Goal: Transaction & Acquisition: Purchase product/service

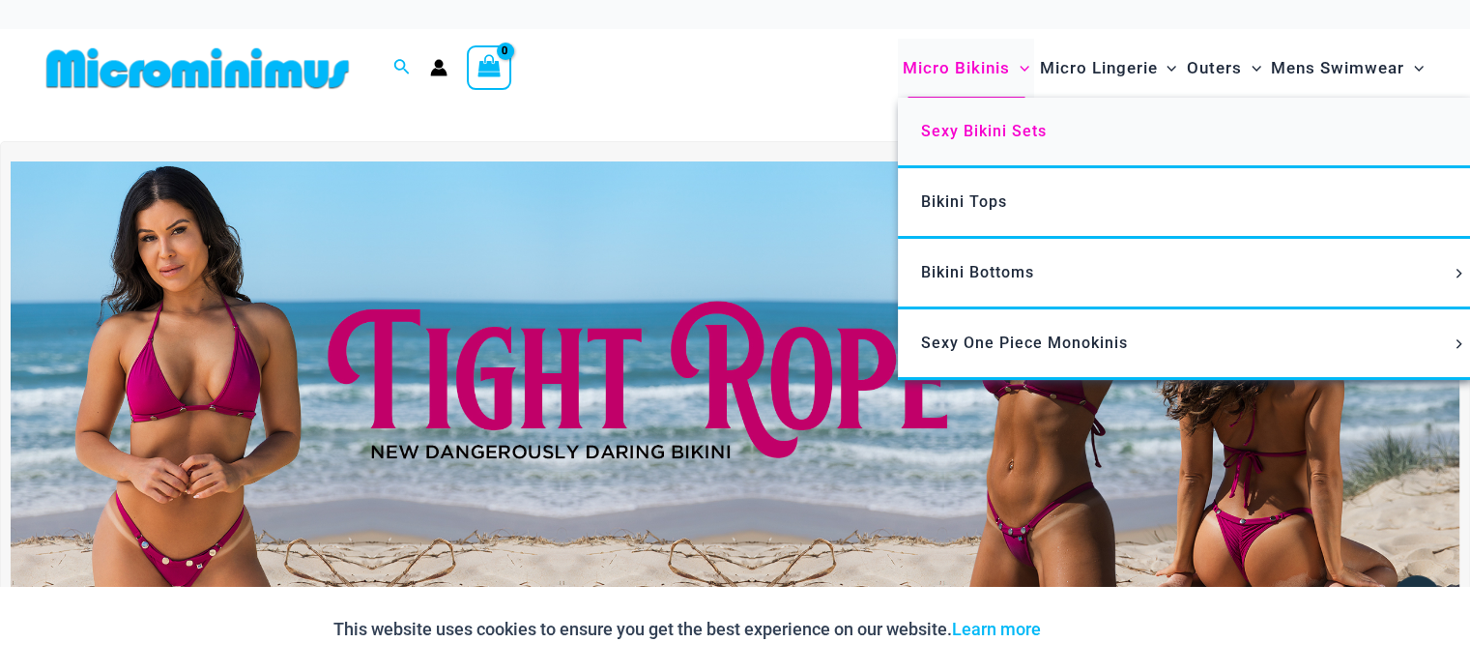
click at [943, 132] on span "Sexy Bikini Sets" at bounding box center [984, 131] width 126 height 18
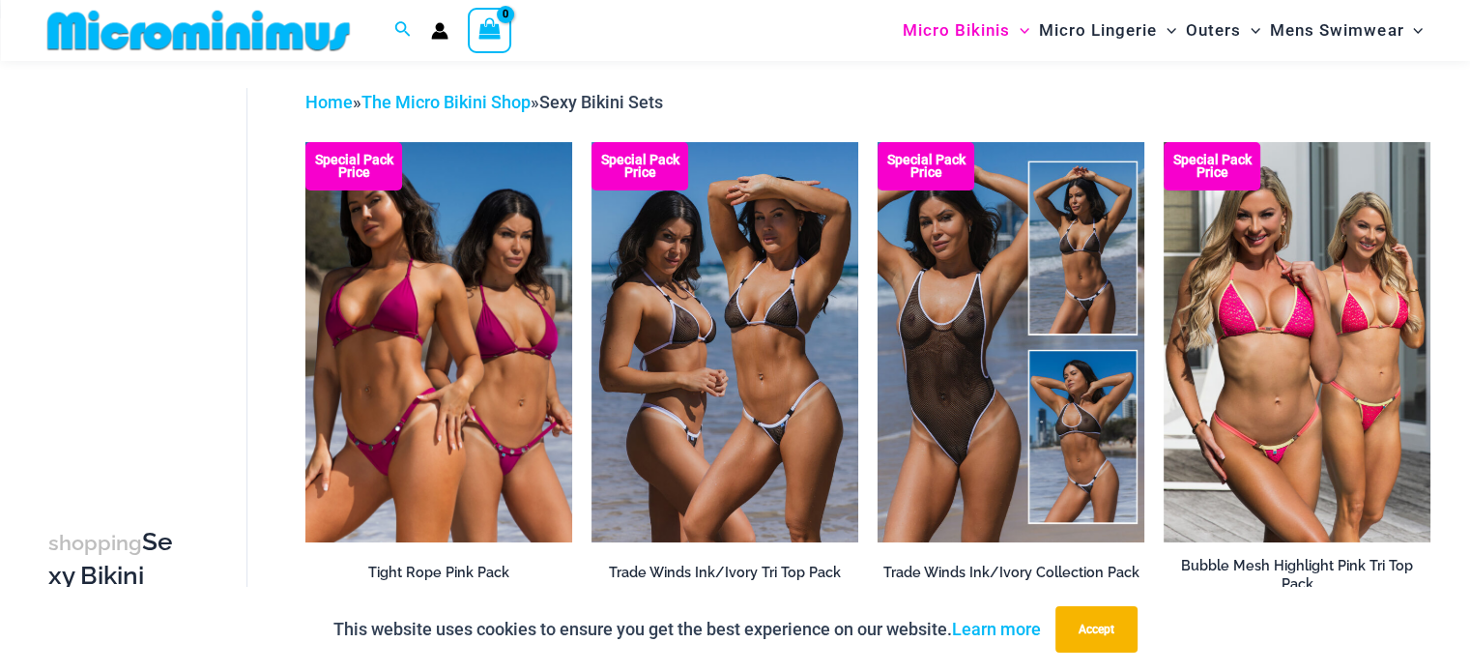
scroll to position [81, 0]
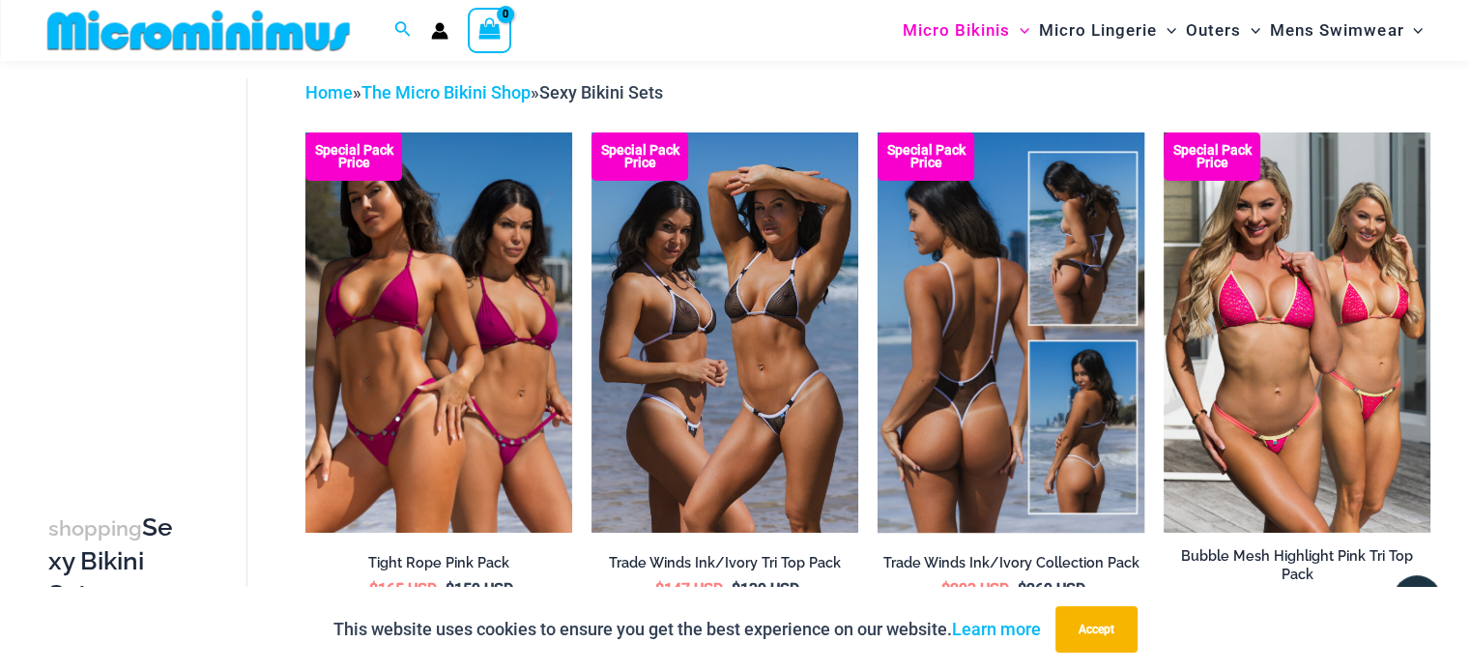
click at [920, 373] on img at bounding box center [1011, 332] width 267 height 400
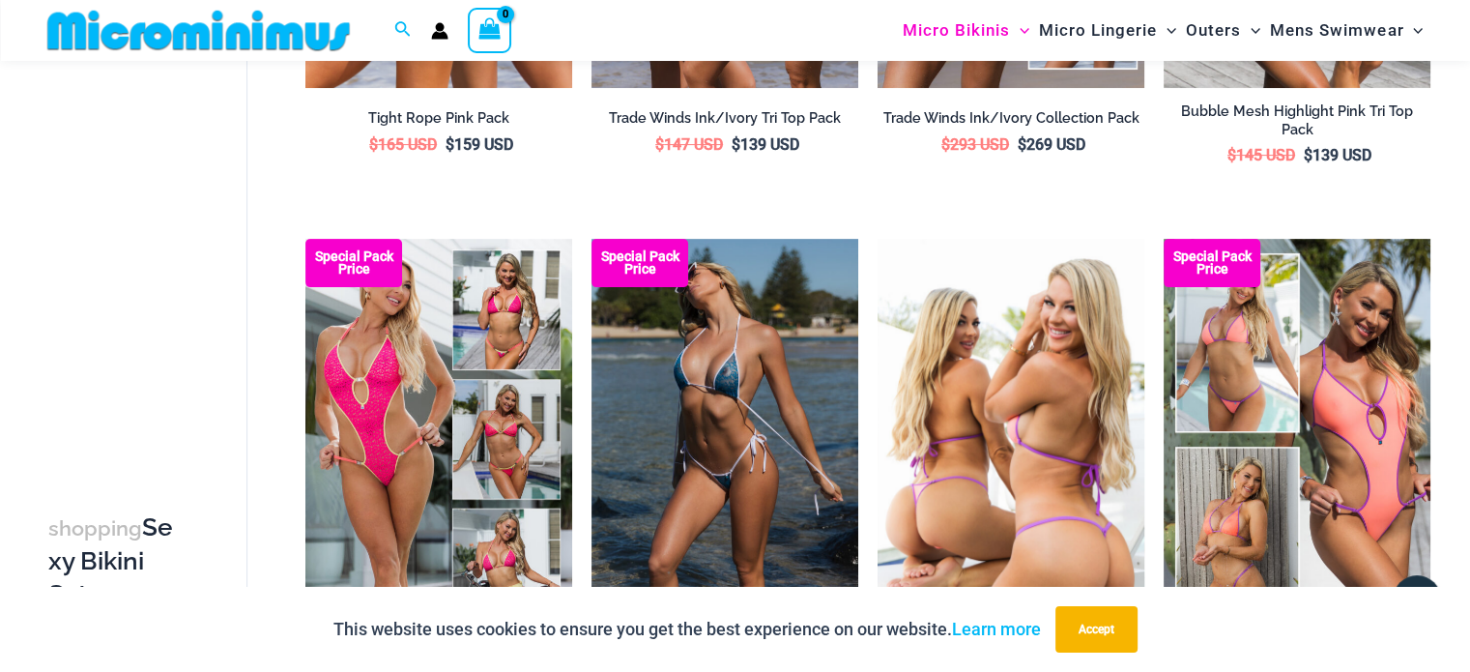
scroll to position [564, 0]
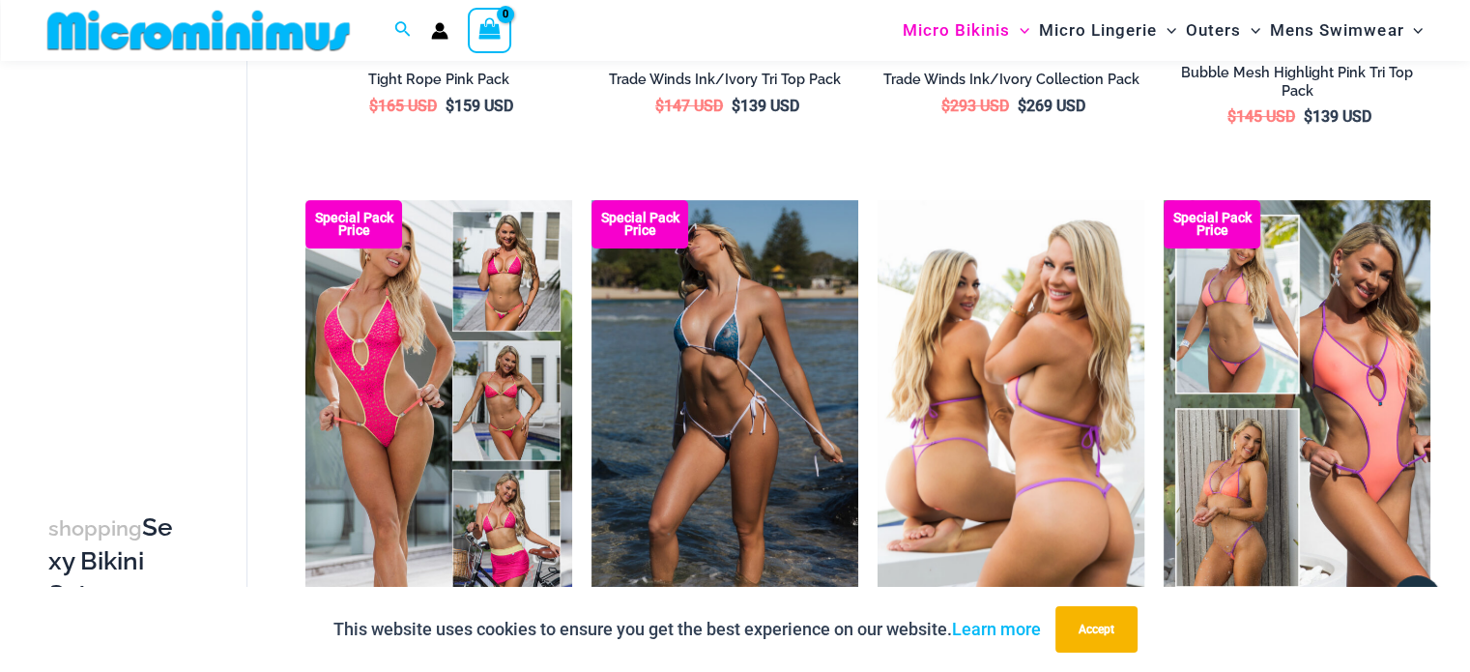
click at [1025, 424] on img at bounding box center [1011, 400] width 267 height 400
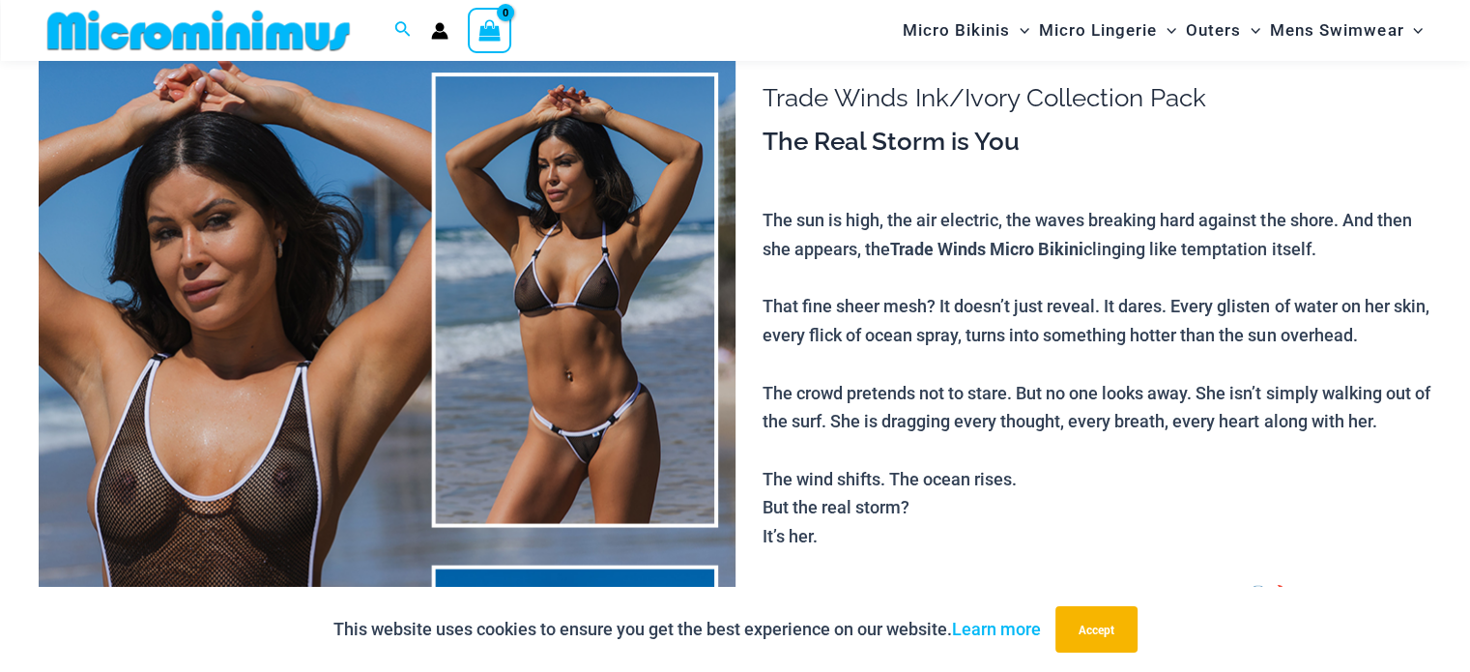
scroll to position [187, 0]
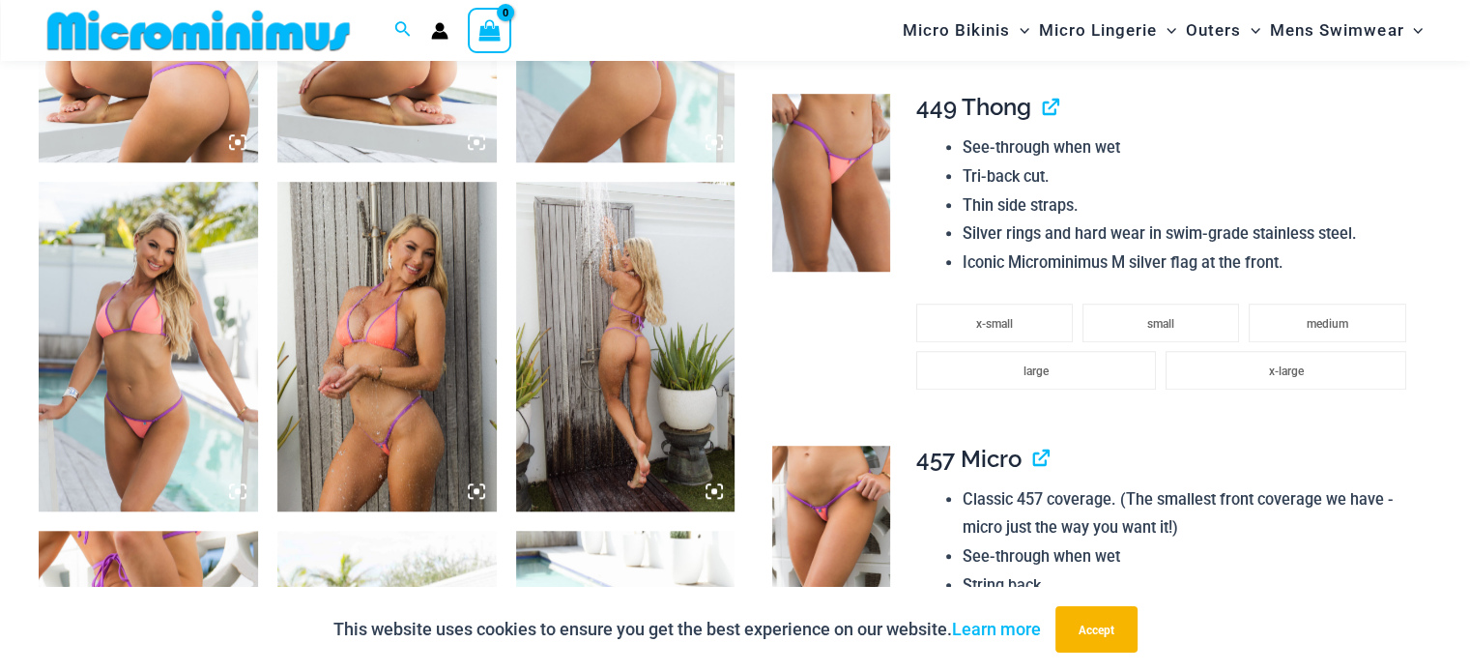
scroll to position [1450, 0]
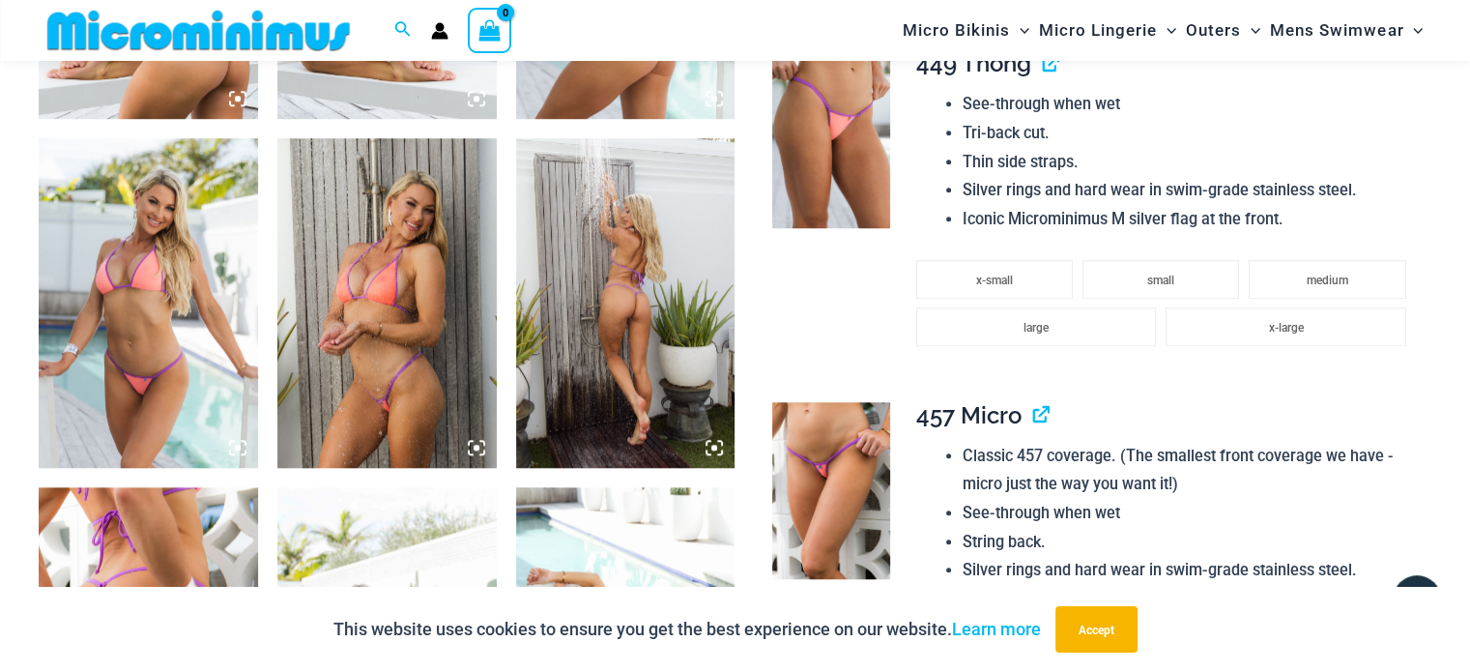
click at [364, 390] on img at bounding box center [386, 302] width 219 height 329
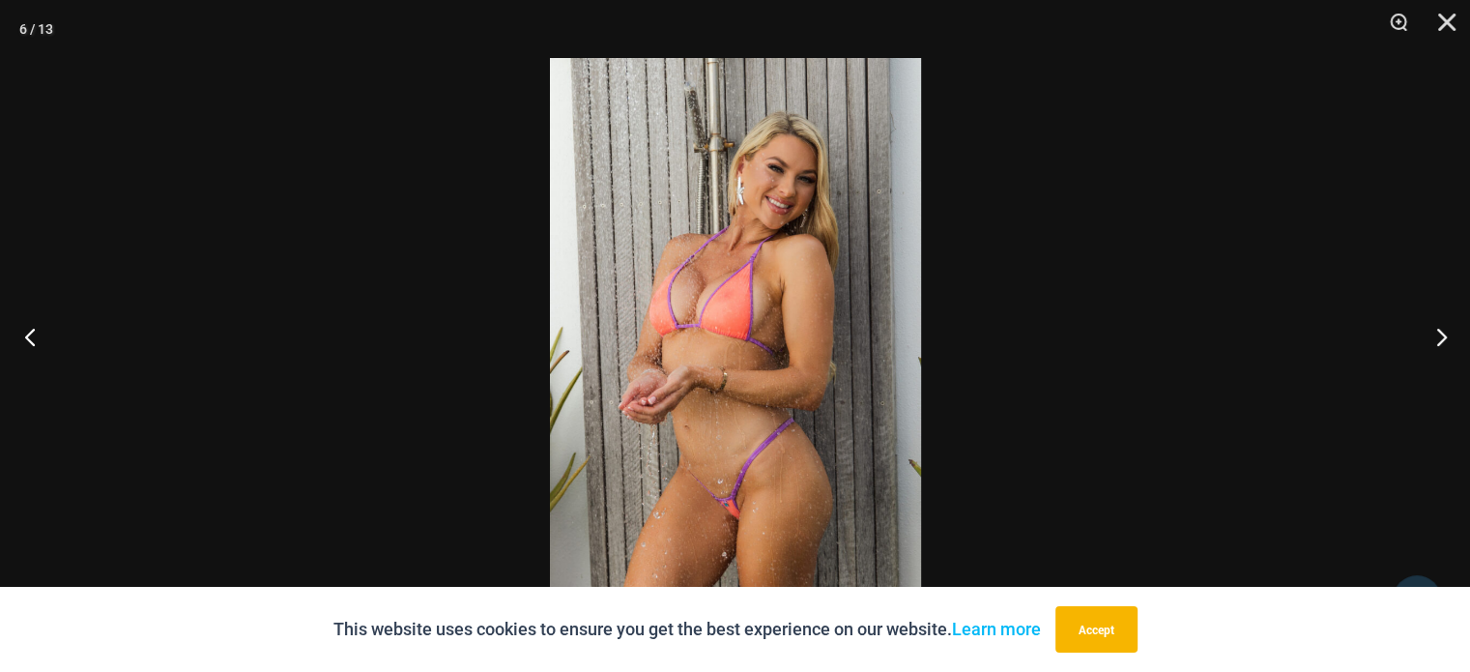
click at [41, 336] on button "Previous" at bounding box center [36, 336] width 72 height 97
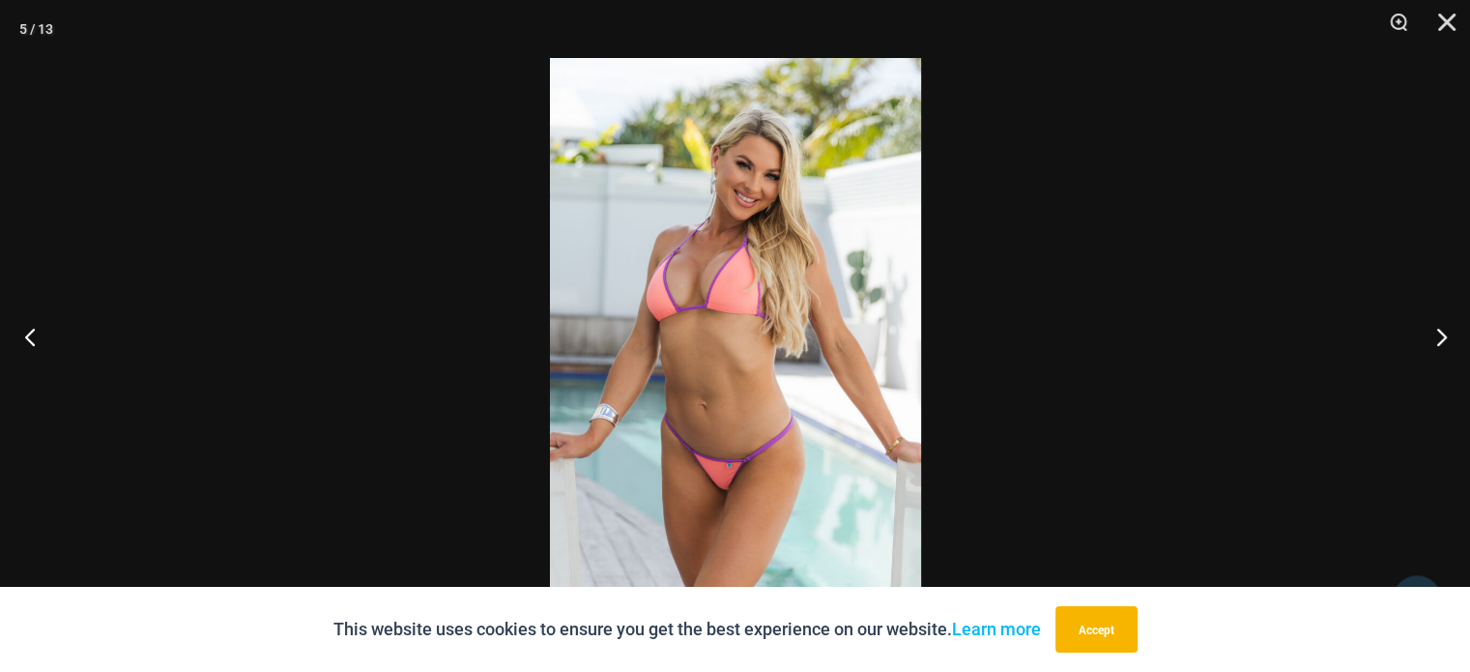
click at [43, 335] on button "Previous" at bounding box center [36, 336] width 72 height 97
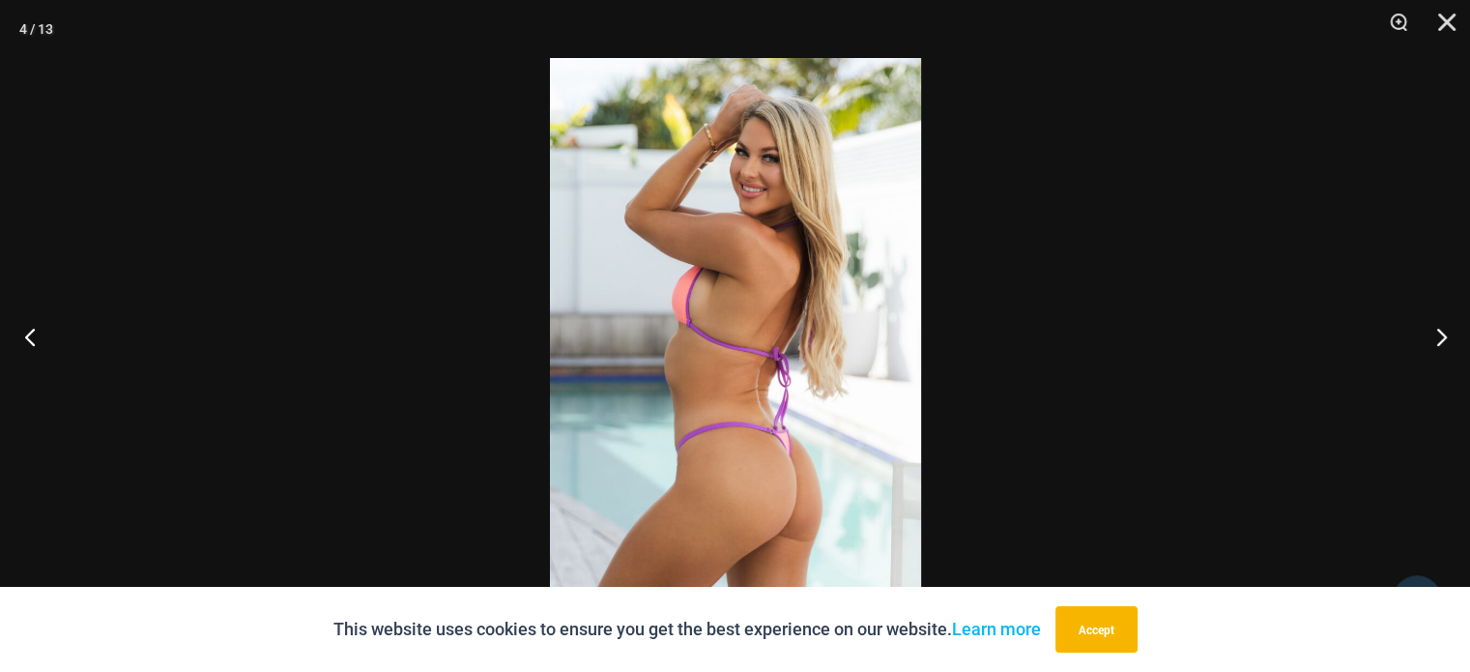
click at [36, 337] on button "Previous" at bounding box center [36, 336] width 72 height 97
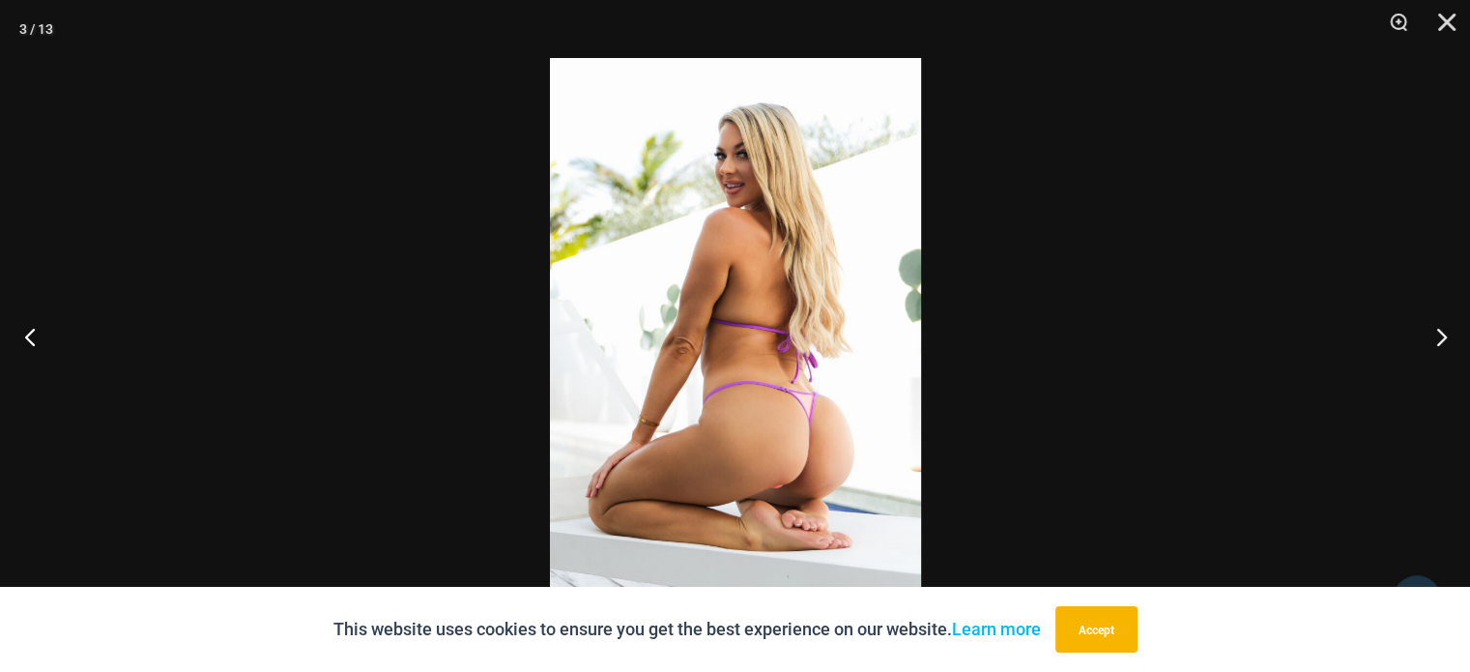
click at [33, 335] on button "Previous" at bounding box center [36, 336] width 72 height 97
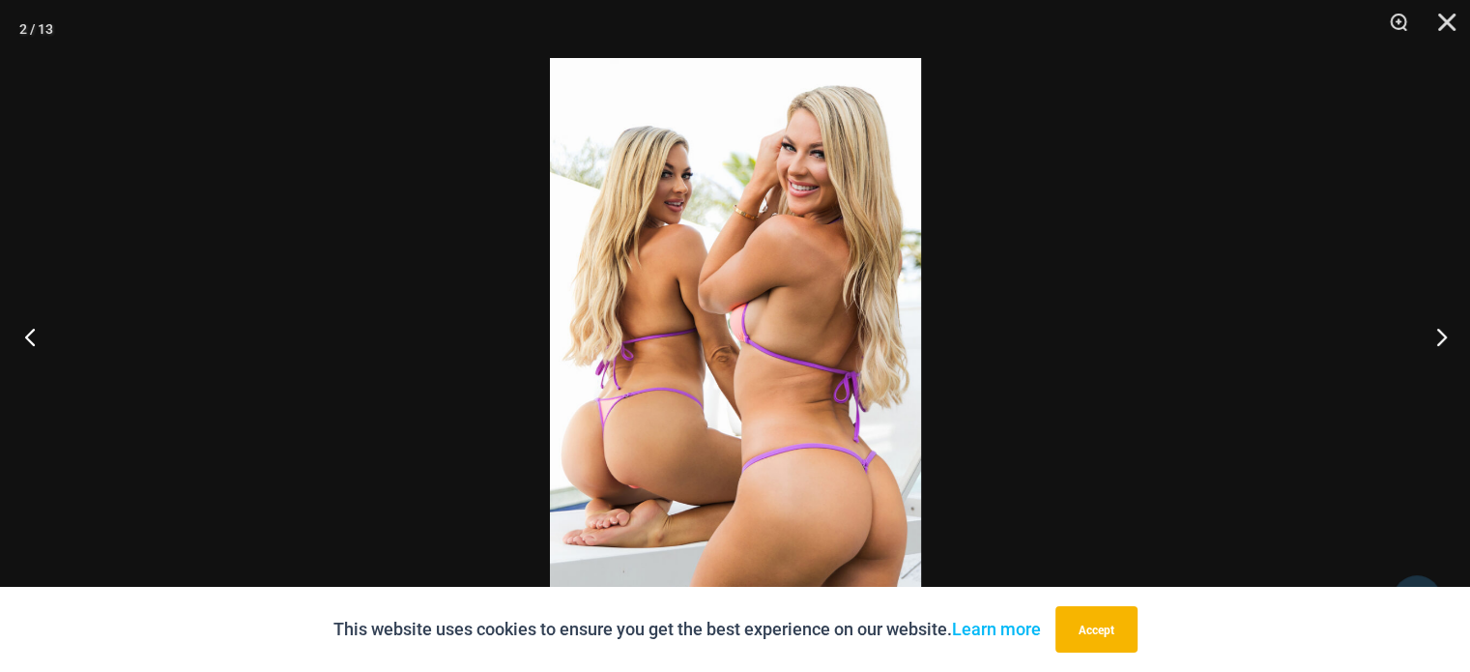
click at [33, 335] on button "Previous" at bounding box center [36, 336] width 72 height 97
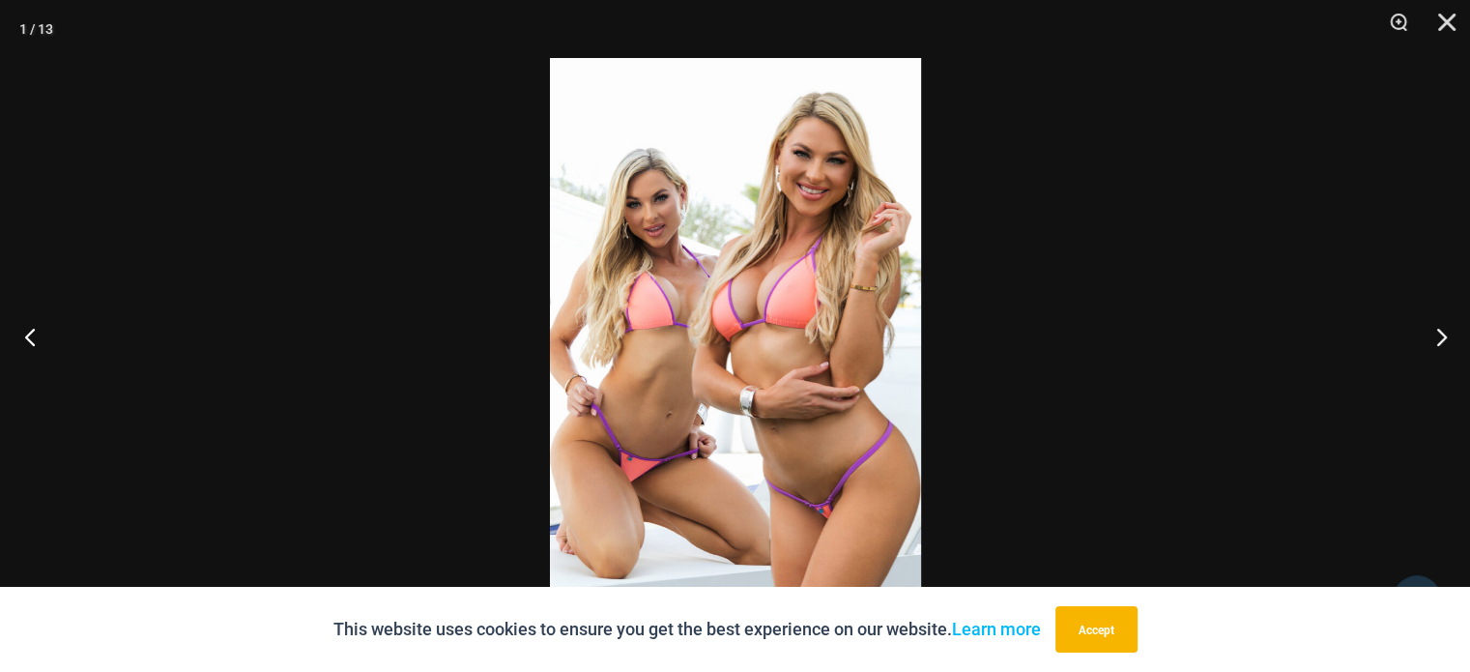
click at [33, 335] on button "Previous" at bounding box center [36, 336] width 72 height 97
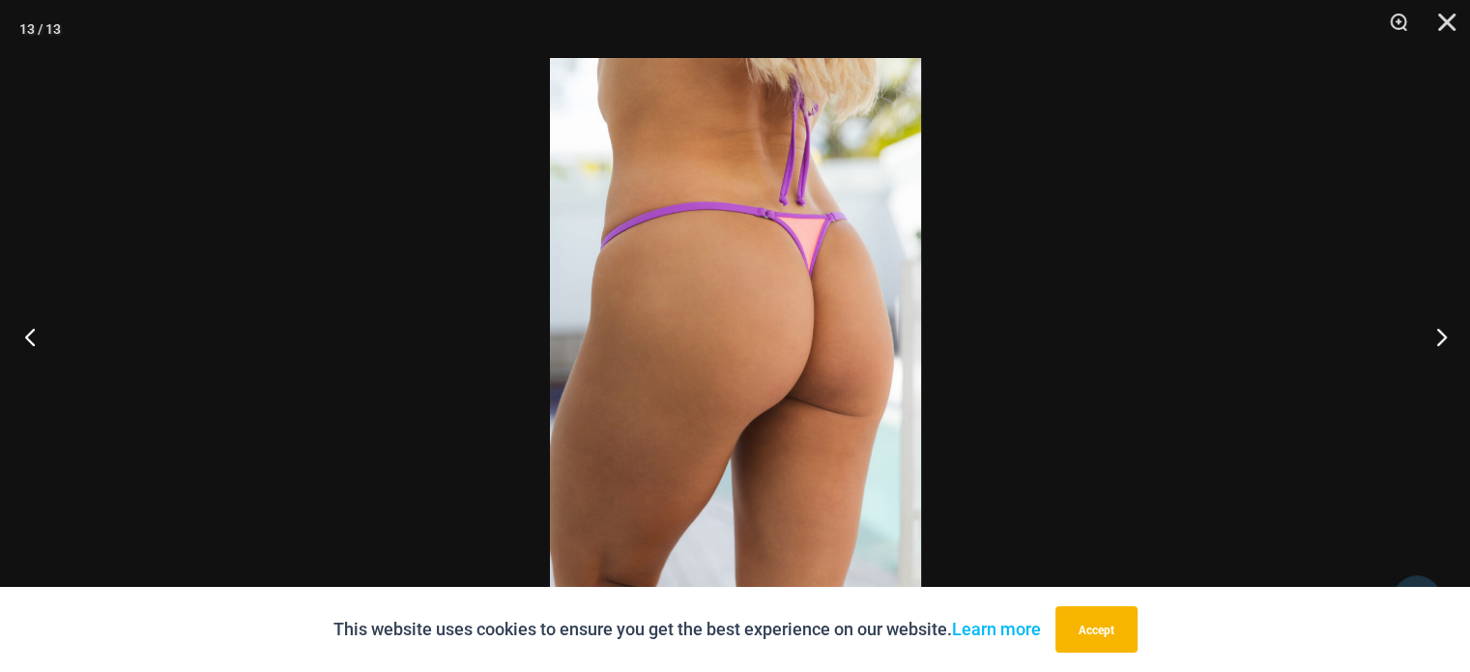
click at [33, 335] on button "Previous" at bounding box center [36, 336] width 72 height 97
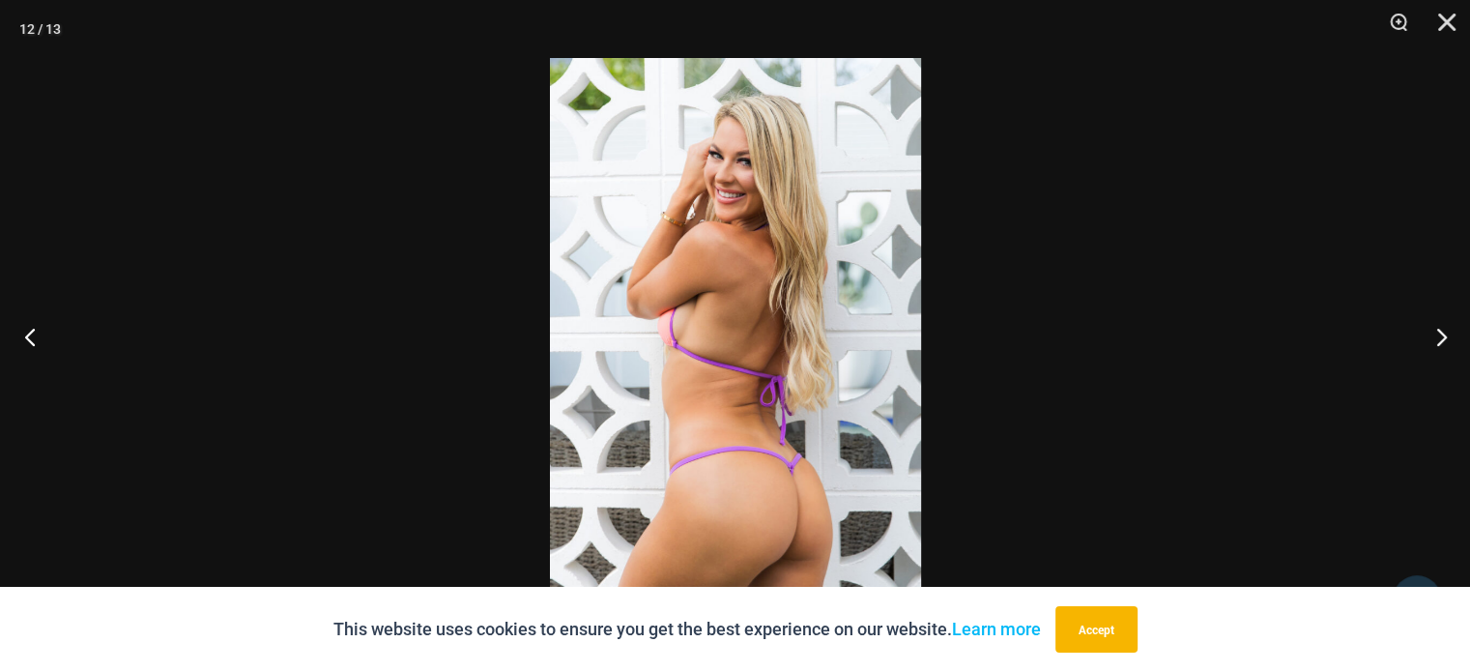
click at [33, 335] on button "Previous" at bounding box center [36, 336] width 72 height 97
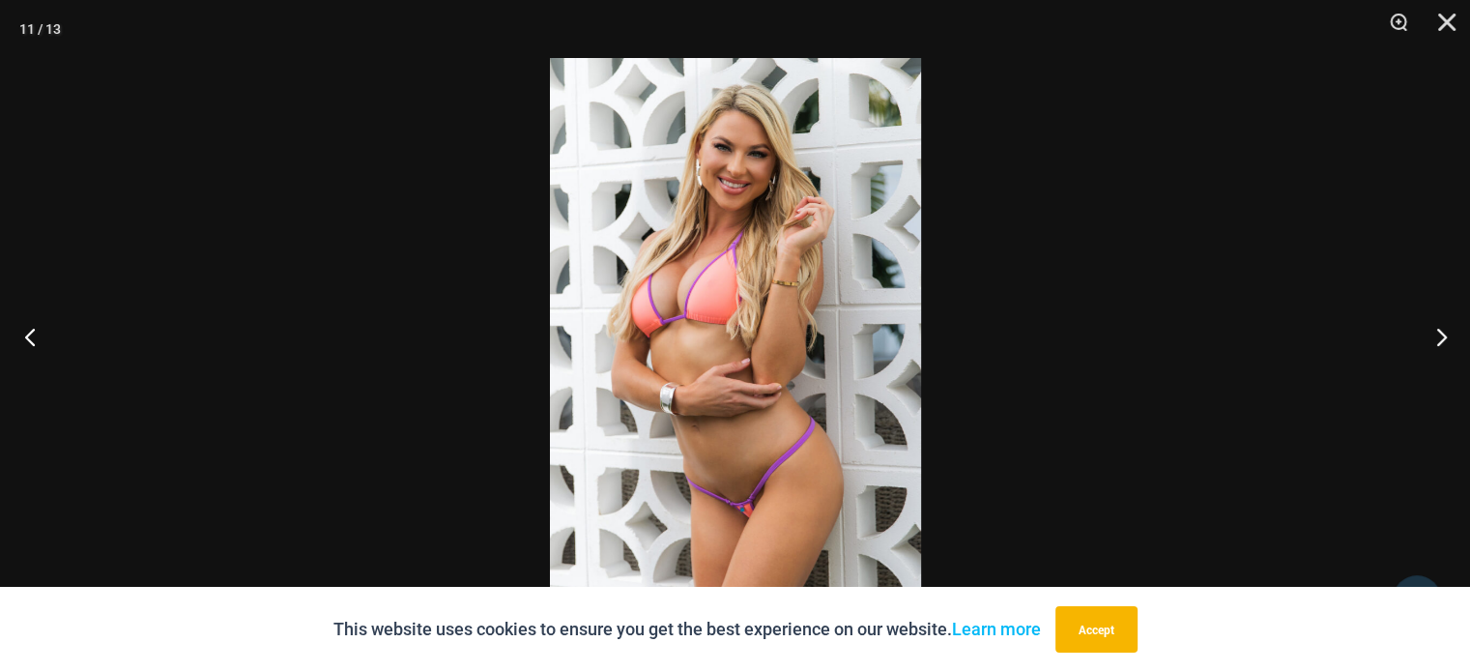
click at [33, 335] on button "Previous" at bounding box center [36, 336] width 72 height 97
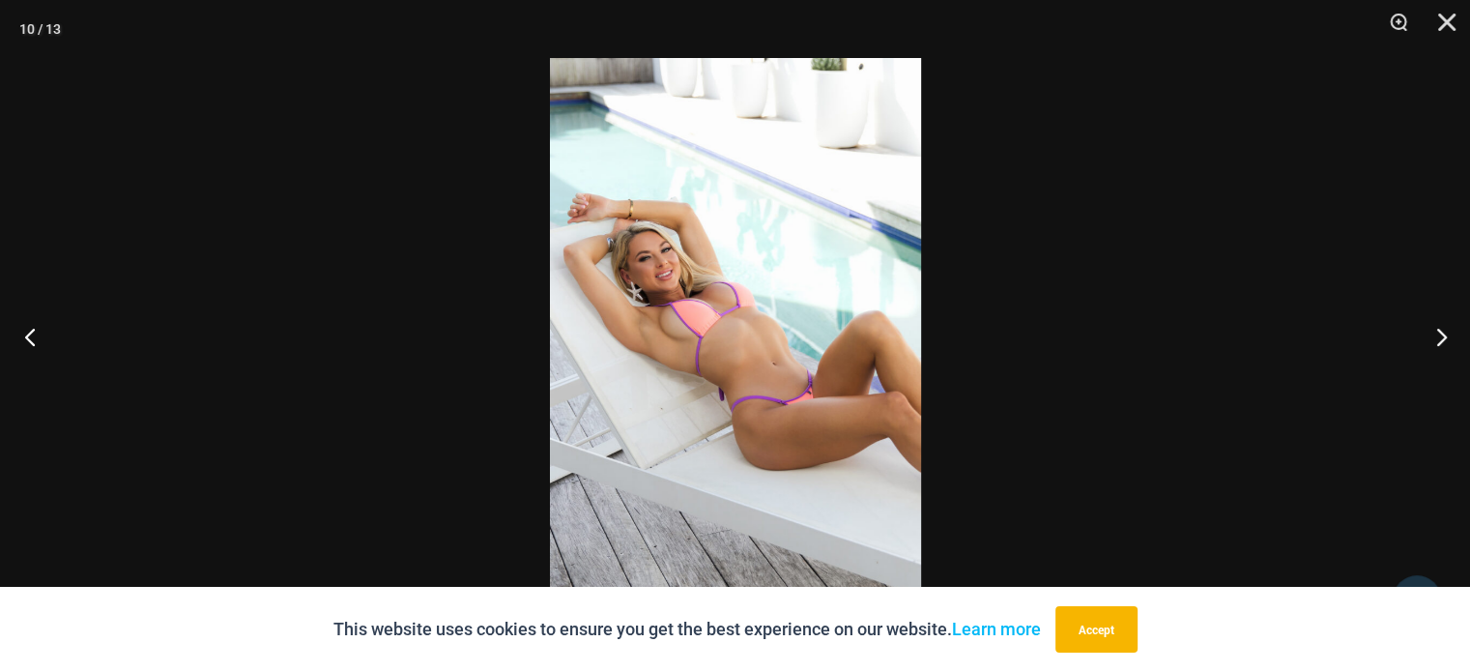
click at [33, 335] on button "Previous" at bounding box center [36, 336] width 72 height 97
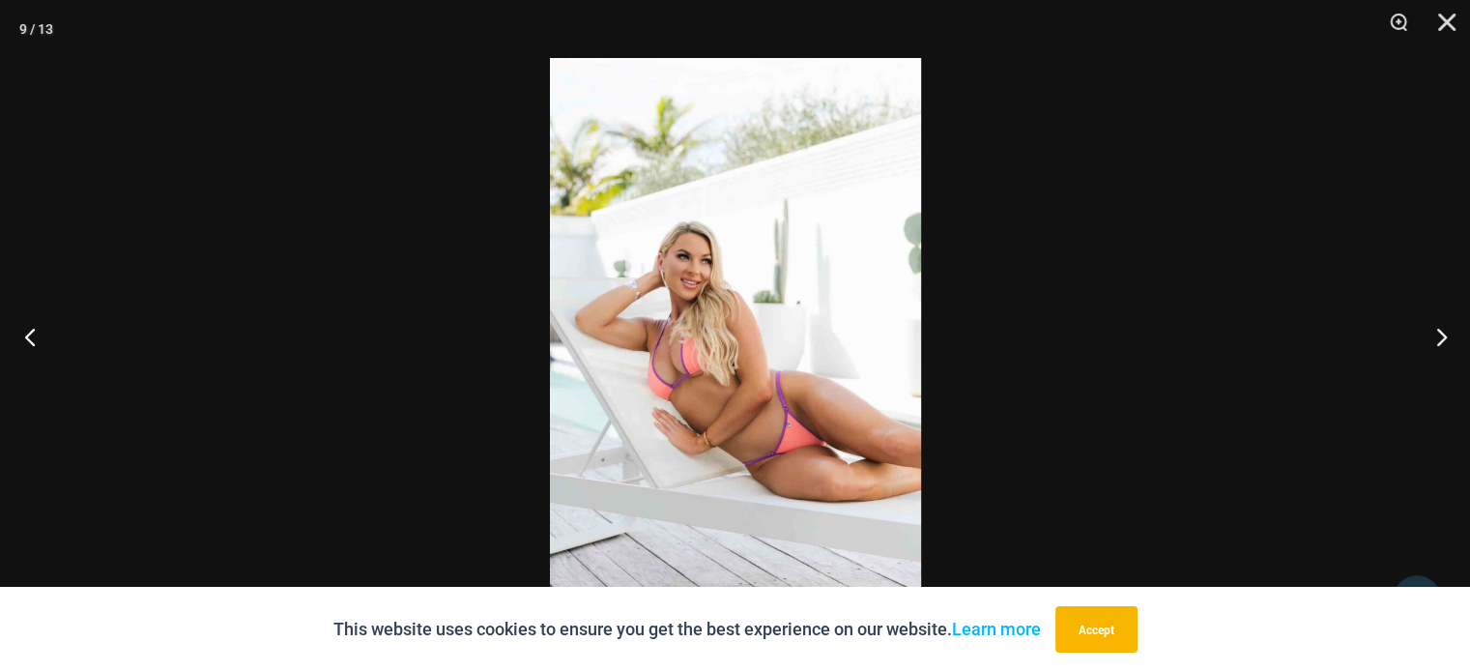
click at [33, 335] on button "Previous" at bounding box center [36, 336] width 72 height 97
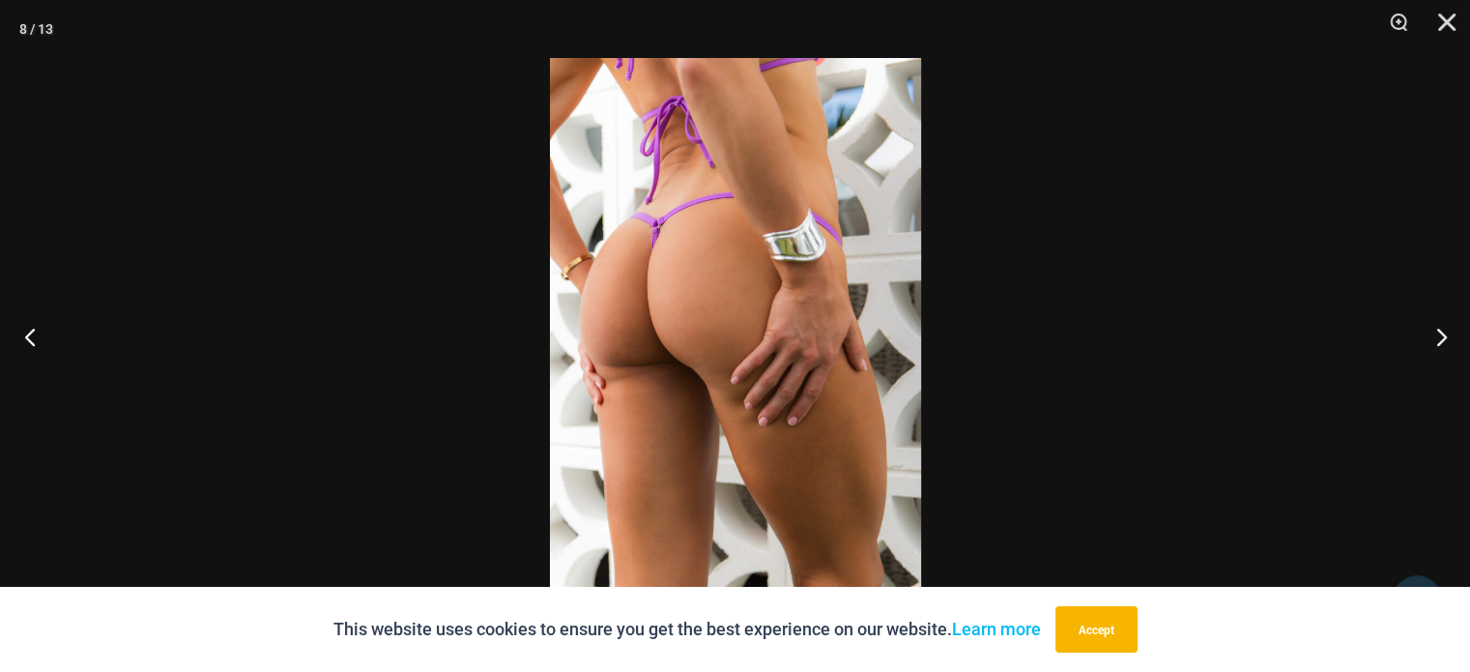
click at [33, 335] on button "Previous" at bounding box center [36, 336] width 72 height 97
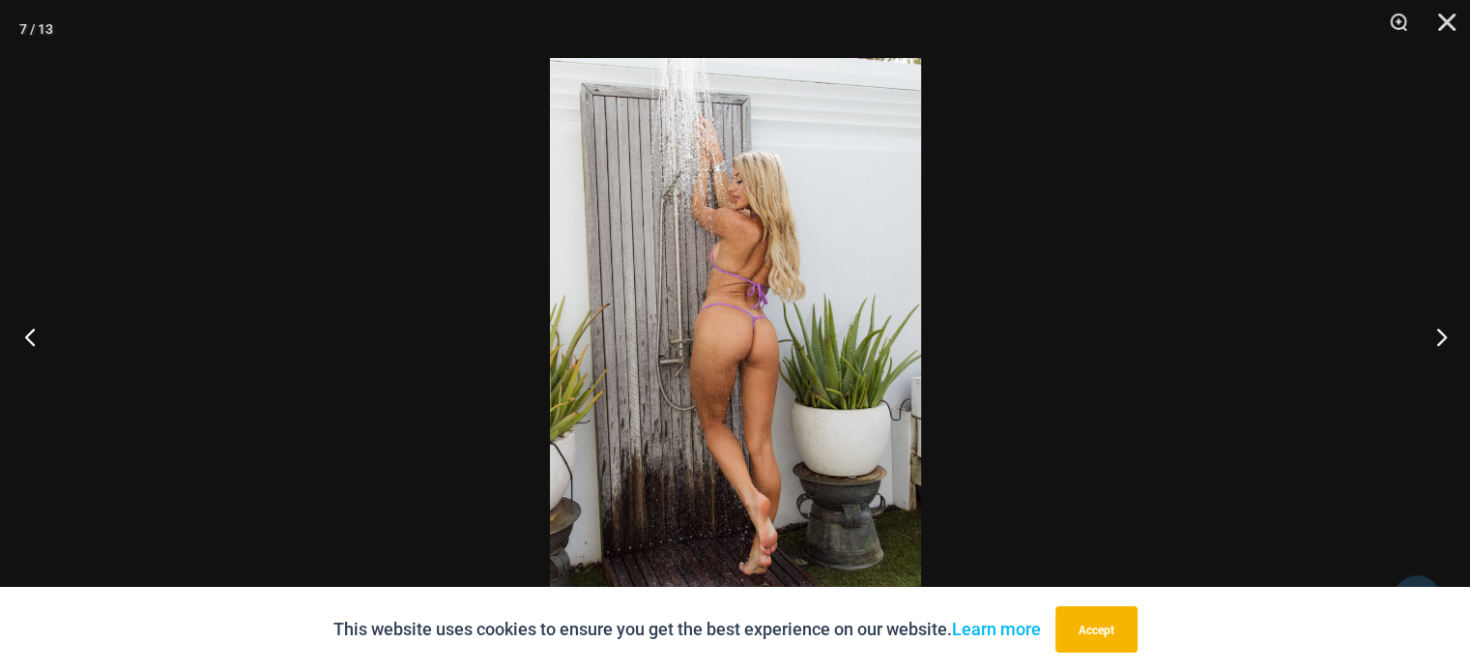
click at [33, 335] on button "Previous" at bounding box center [36, 336] width 72 height 97
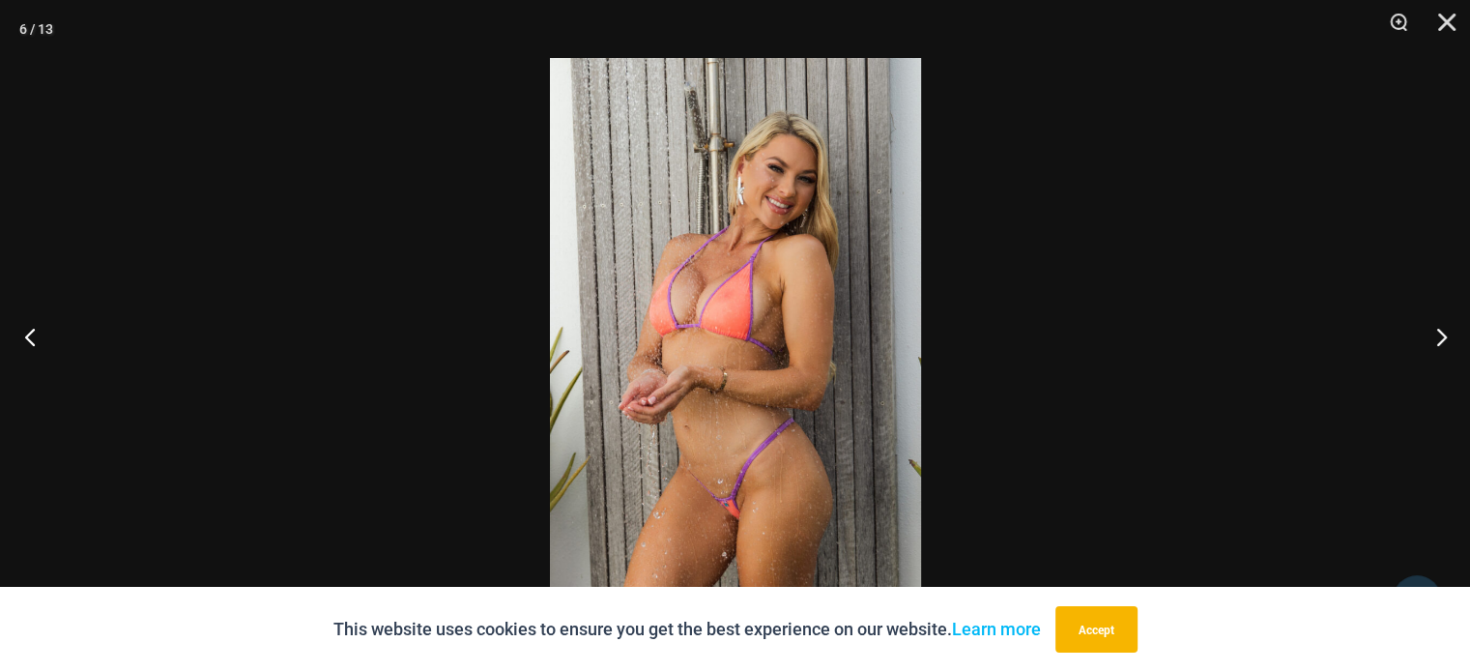
click at [33, 335] on button "Previous" at bounding box center [36, 336] width 72 height 97
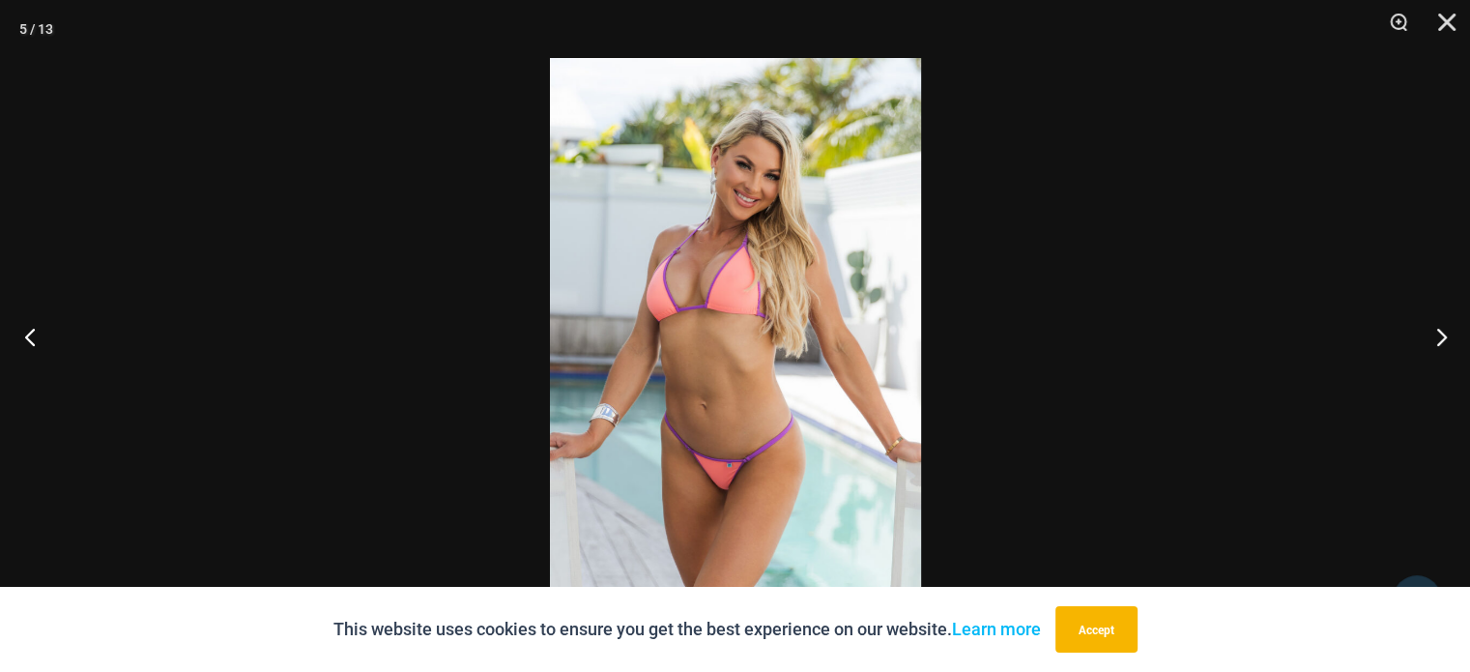
click at [33, 335] on button "Previous" at bounding box center [36, 336] width 72 height 97
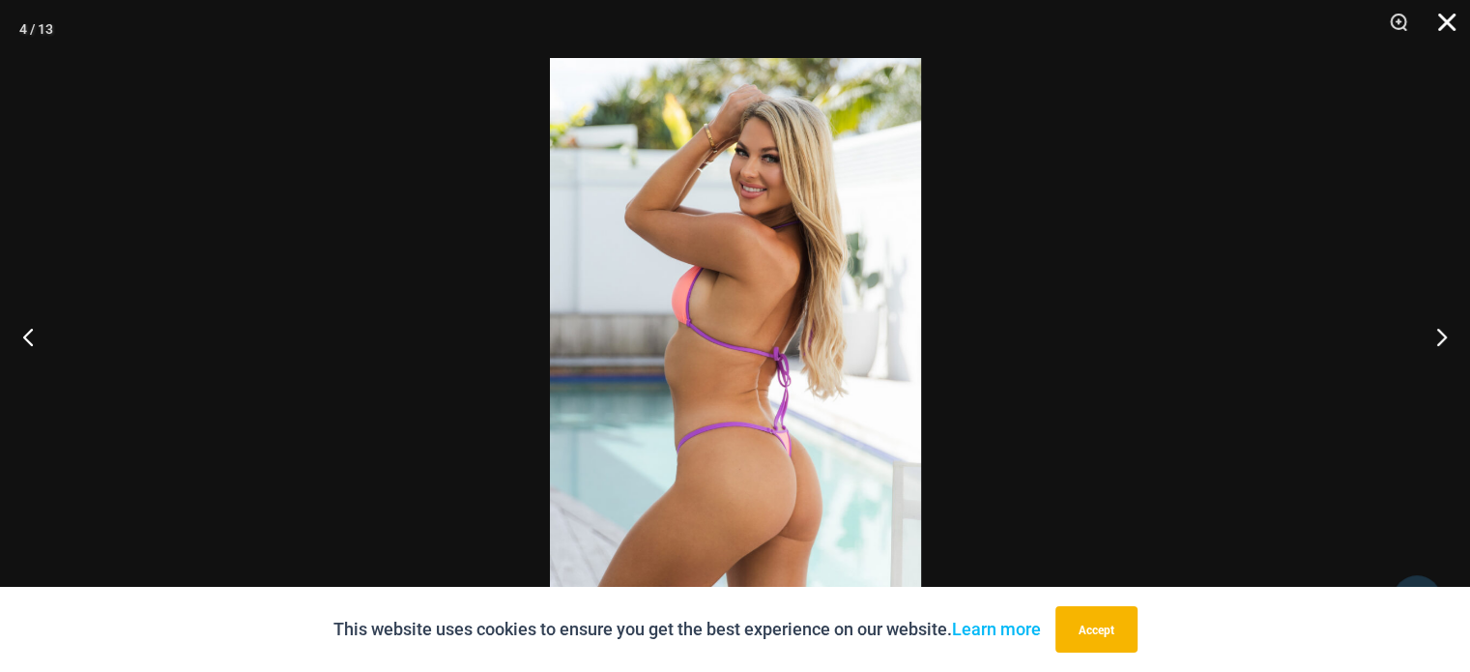
click at [1444, 25] on button "Close" at bounding box center [1440, 29] width 48 height 58
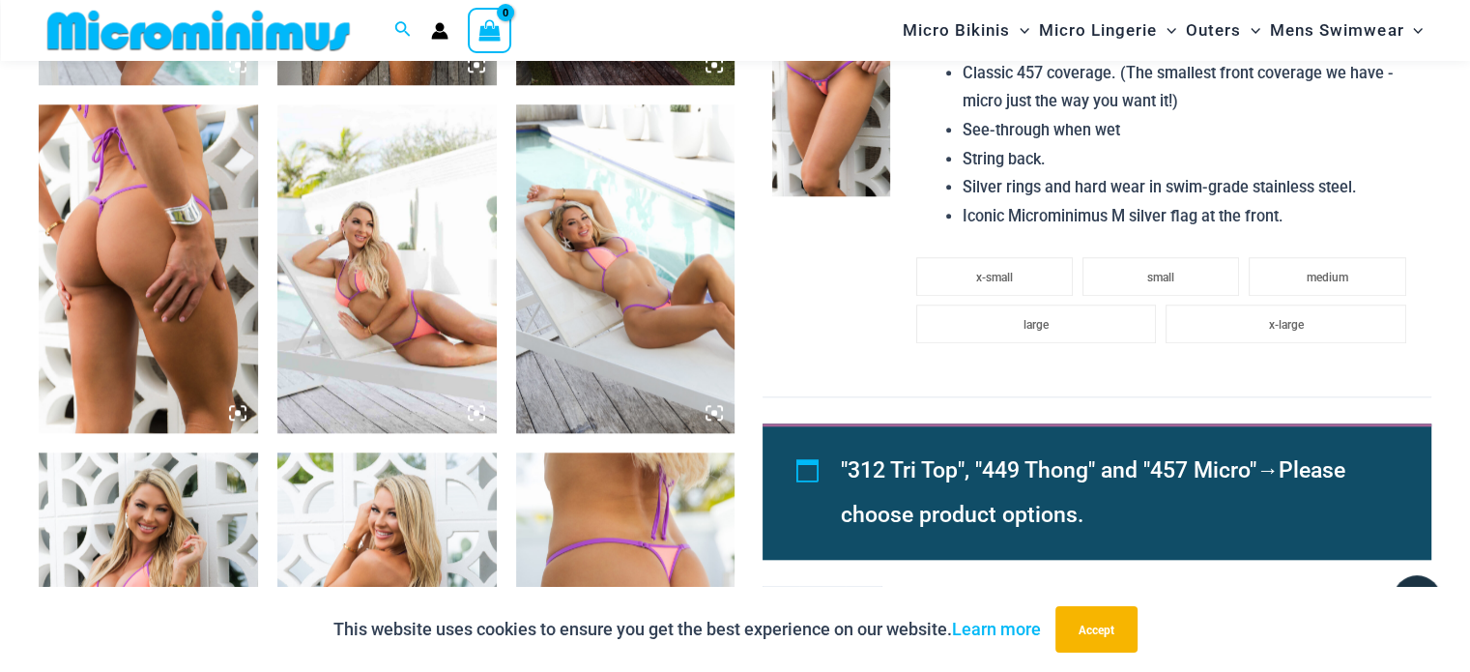
scroll to position [1836, 0]
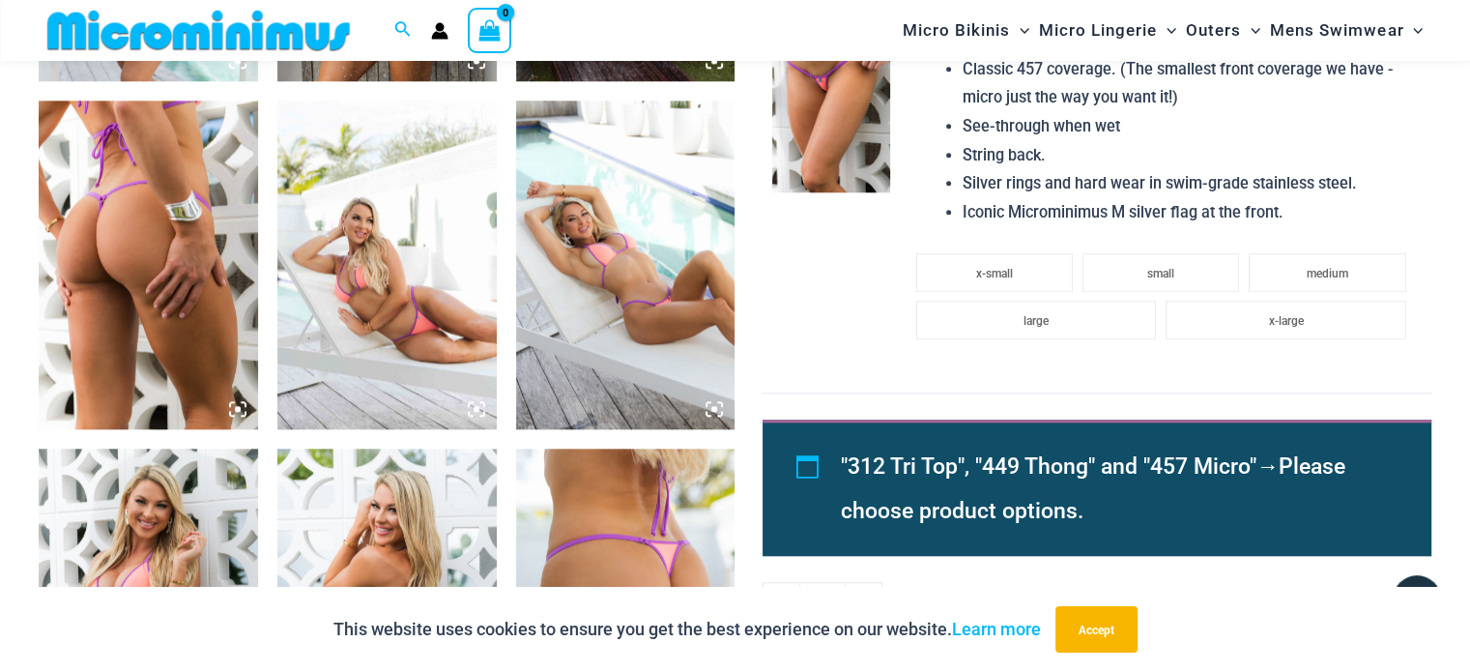
click at [817, 110] on img at bounding box center [831, 103] width 118 height 177
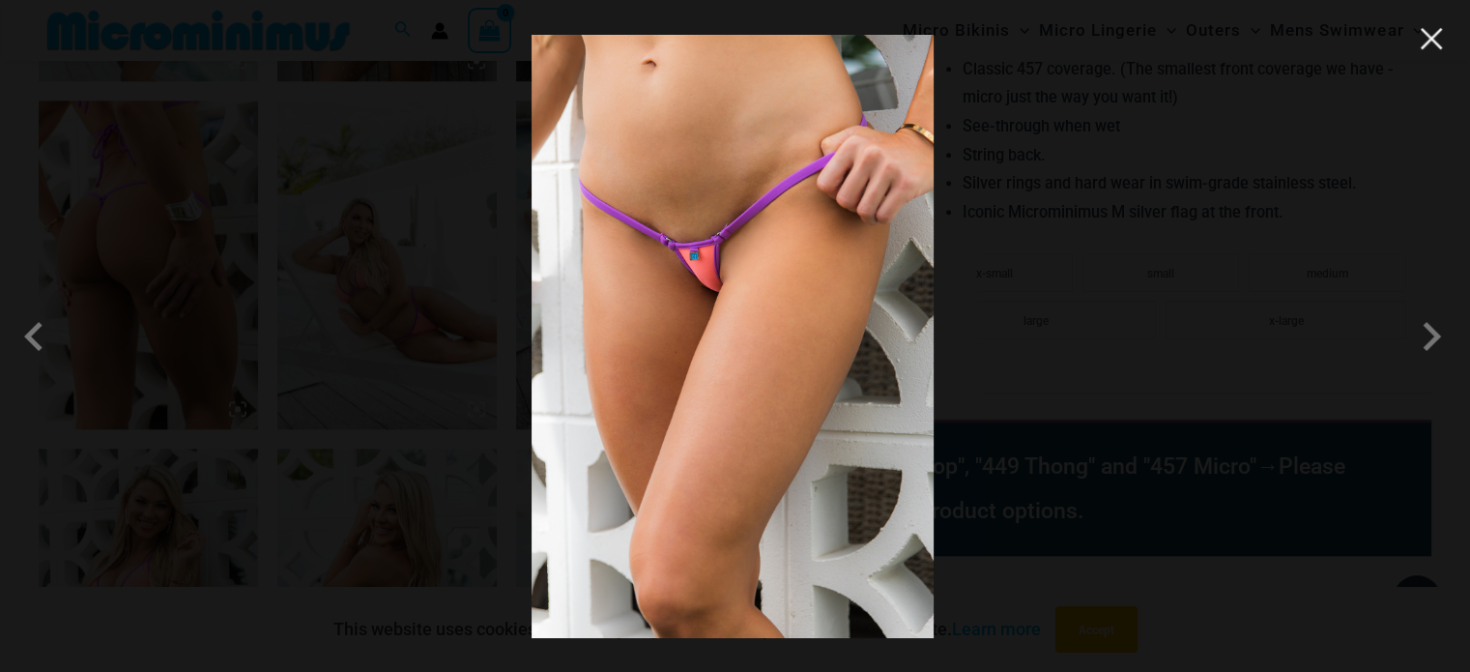
click at [1431, 45] on button "Close" at bounding box center [1431, 38] width 29 height 29
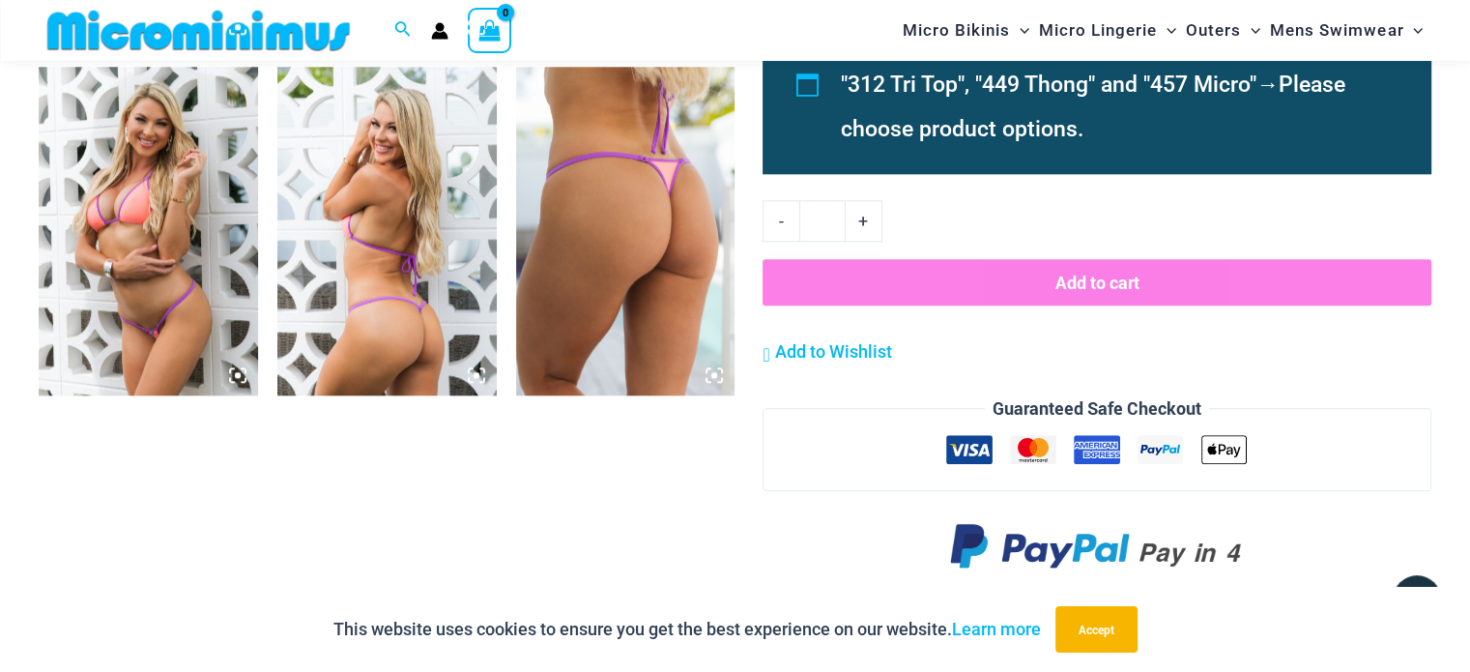
scroll to position [2223, 0]
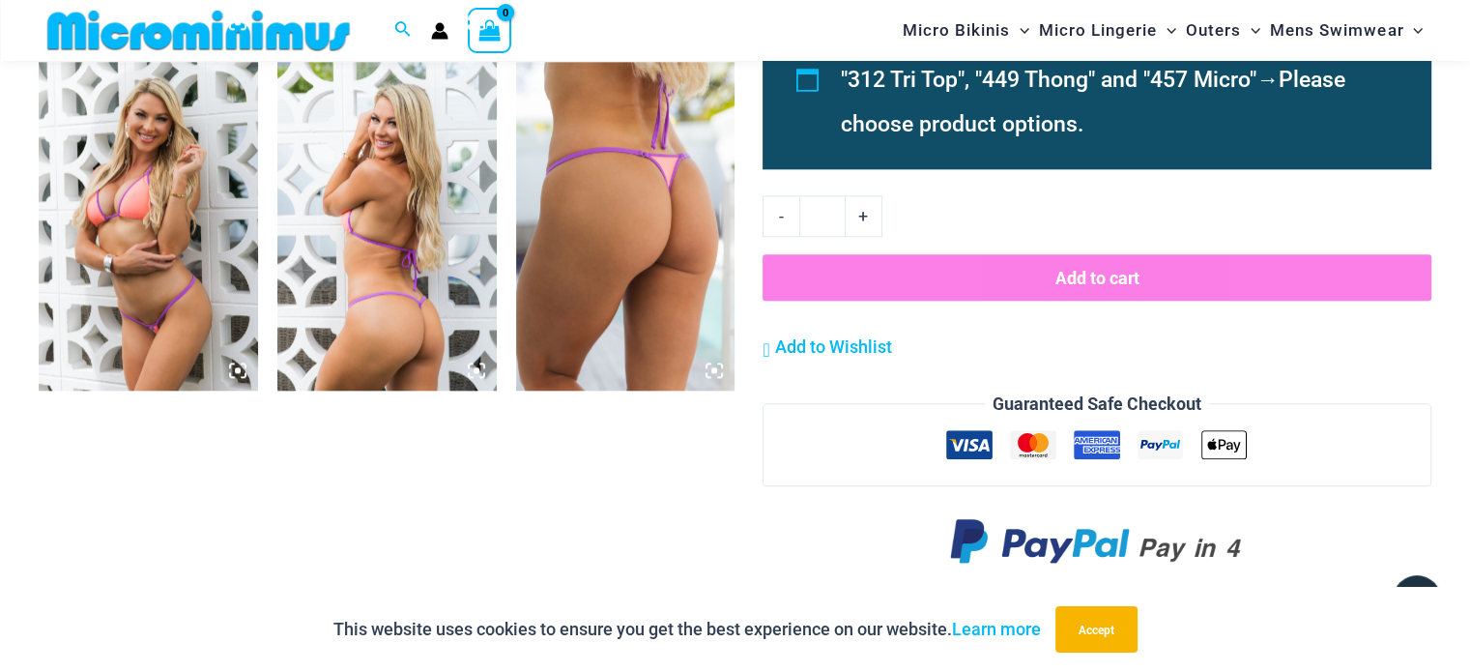
click at [136, 287] on img at bounding box center [148, 226] width 219 height 329
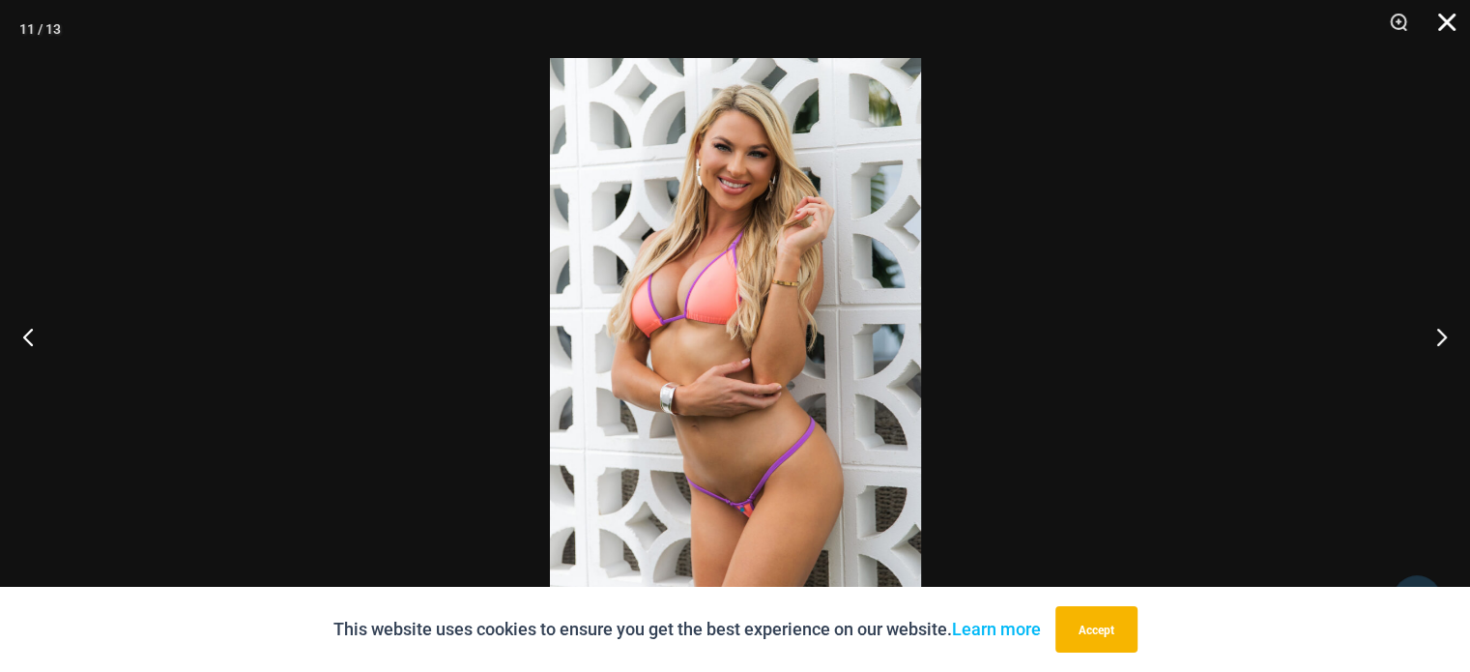
click at [1446, 21] on button "Close" at bounding box center [1440, 29] width 48 height 58
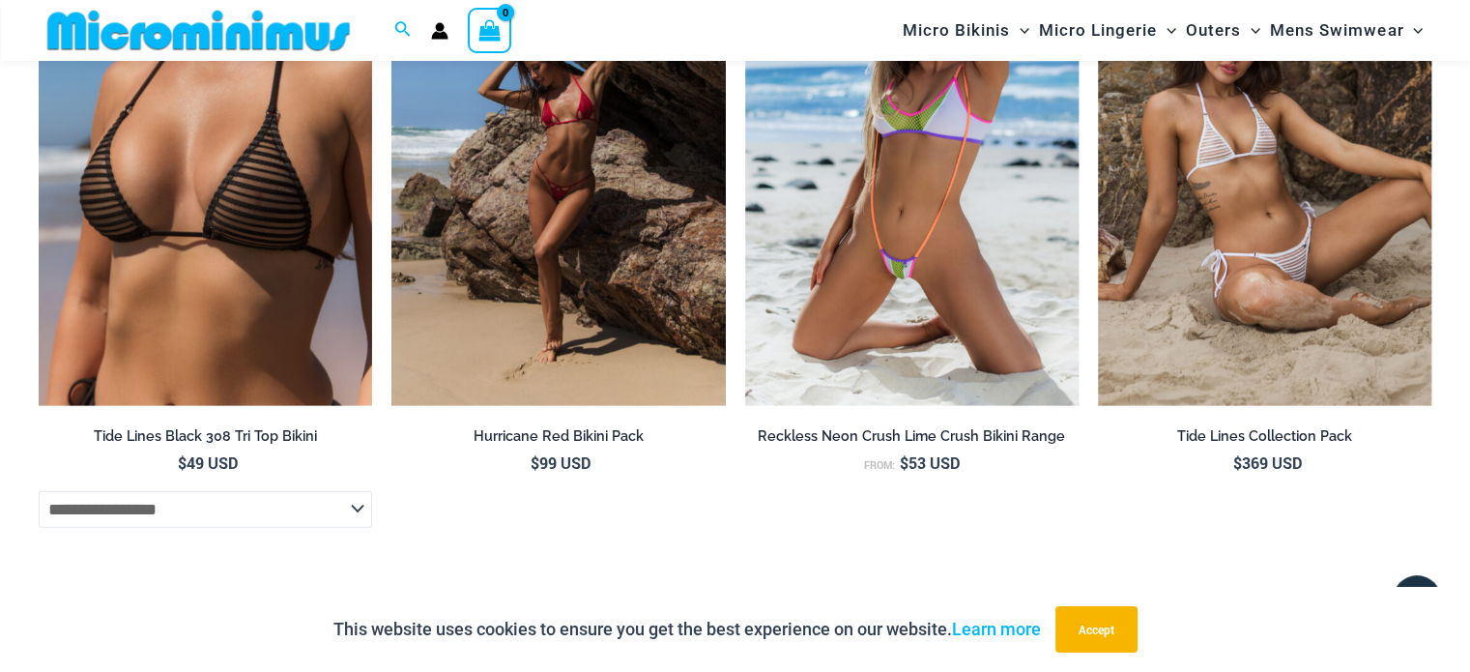
scroll to position [4156, 0]
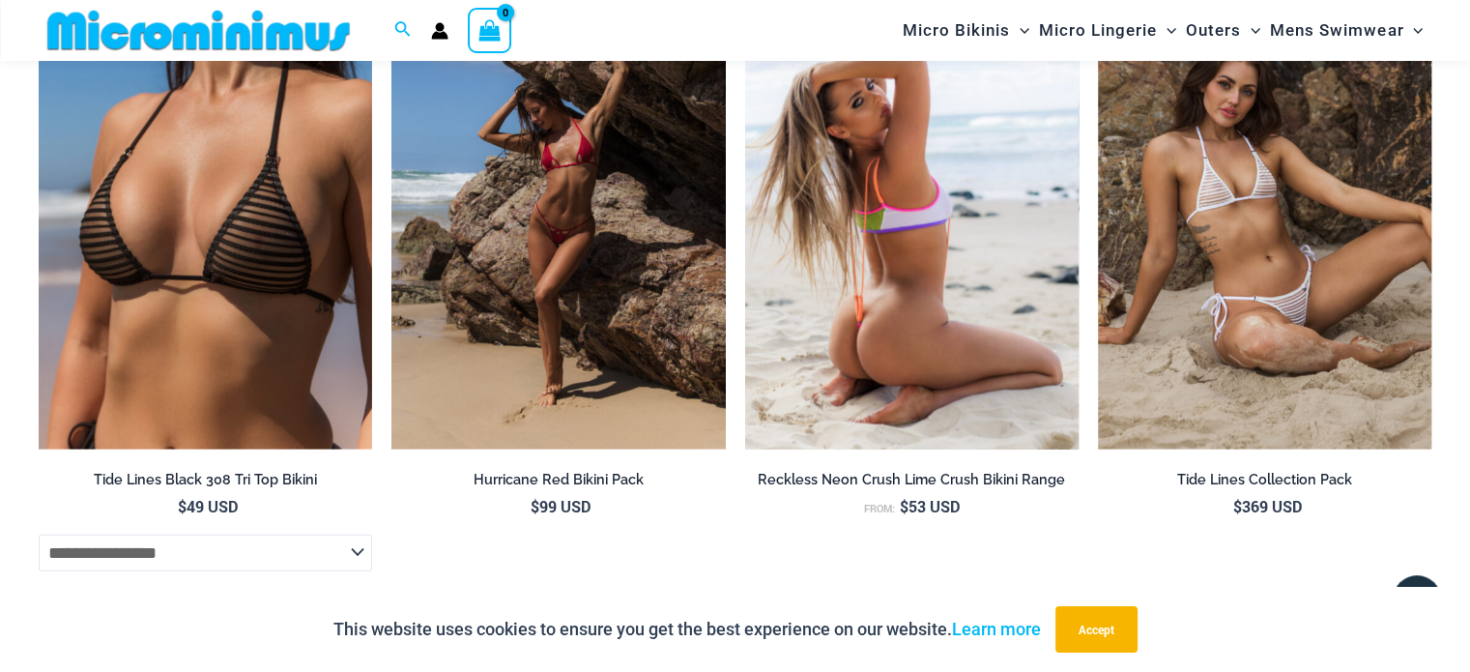
click at [912, 314] on img at bounding box center [911, 200] width 333 height 501
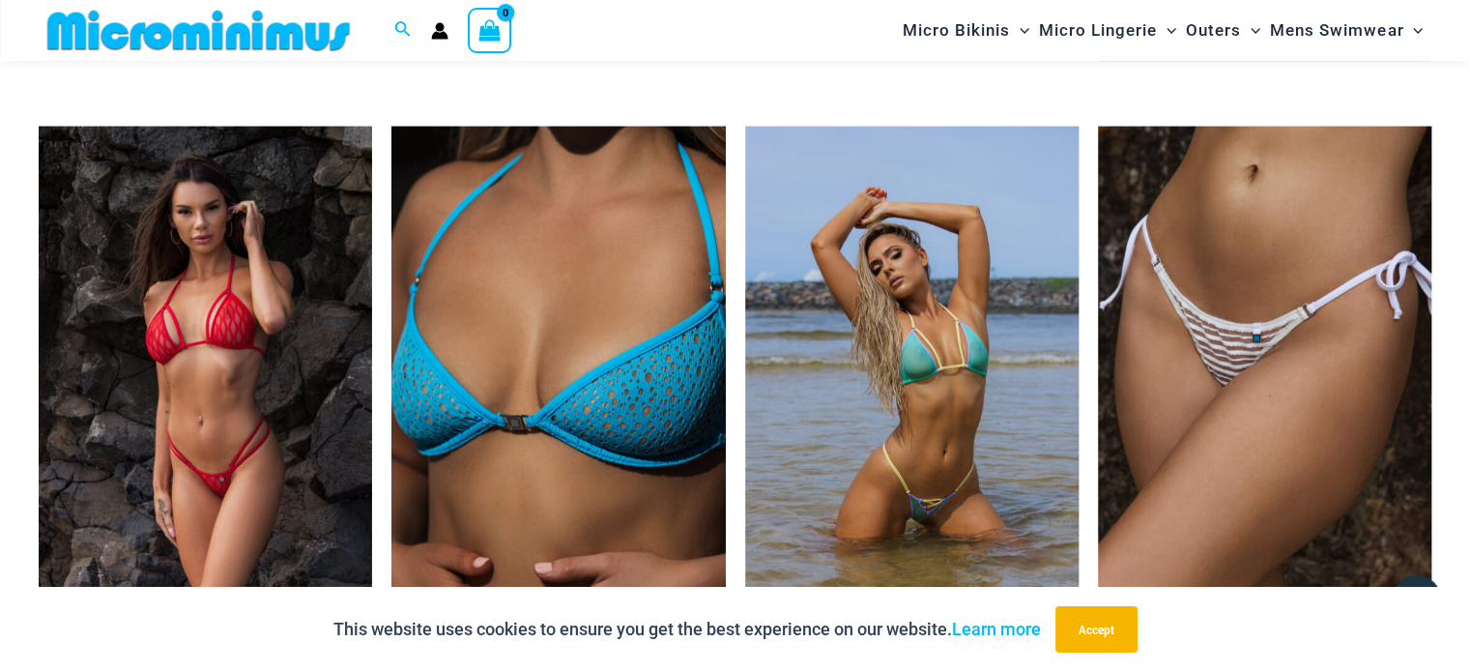
scroll to position [5406, 0]
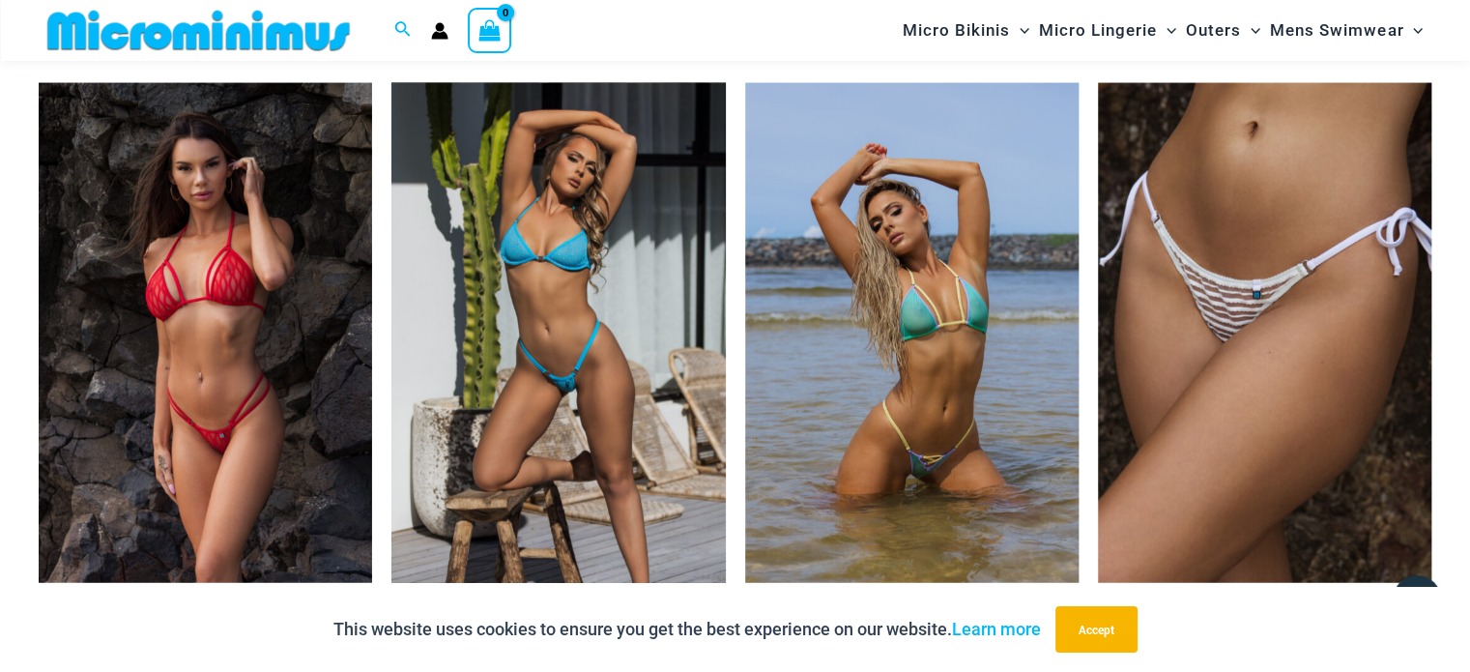
click at [541, 372] on img at bounding box center [557, 333] width 333 height 501
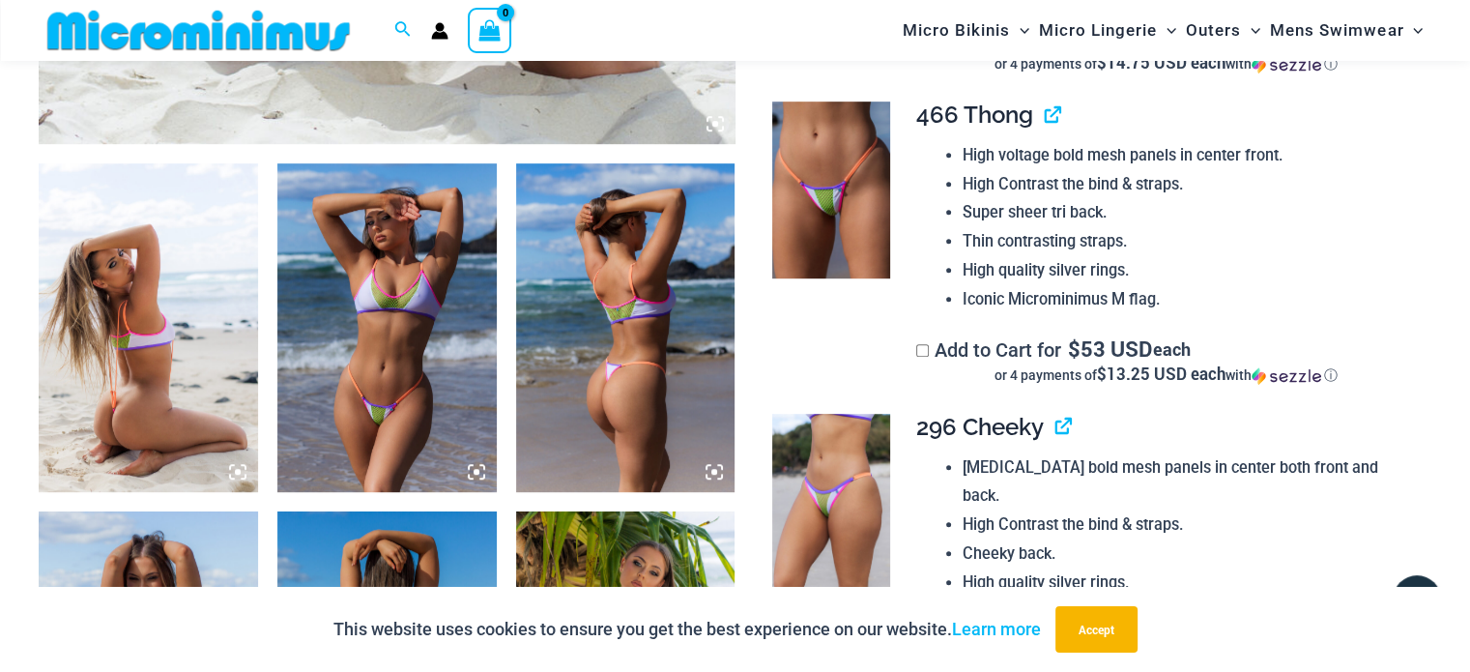
scroll to position [1063, 0]
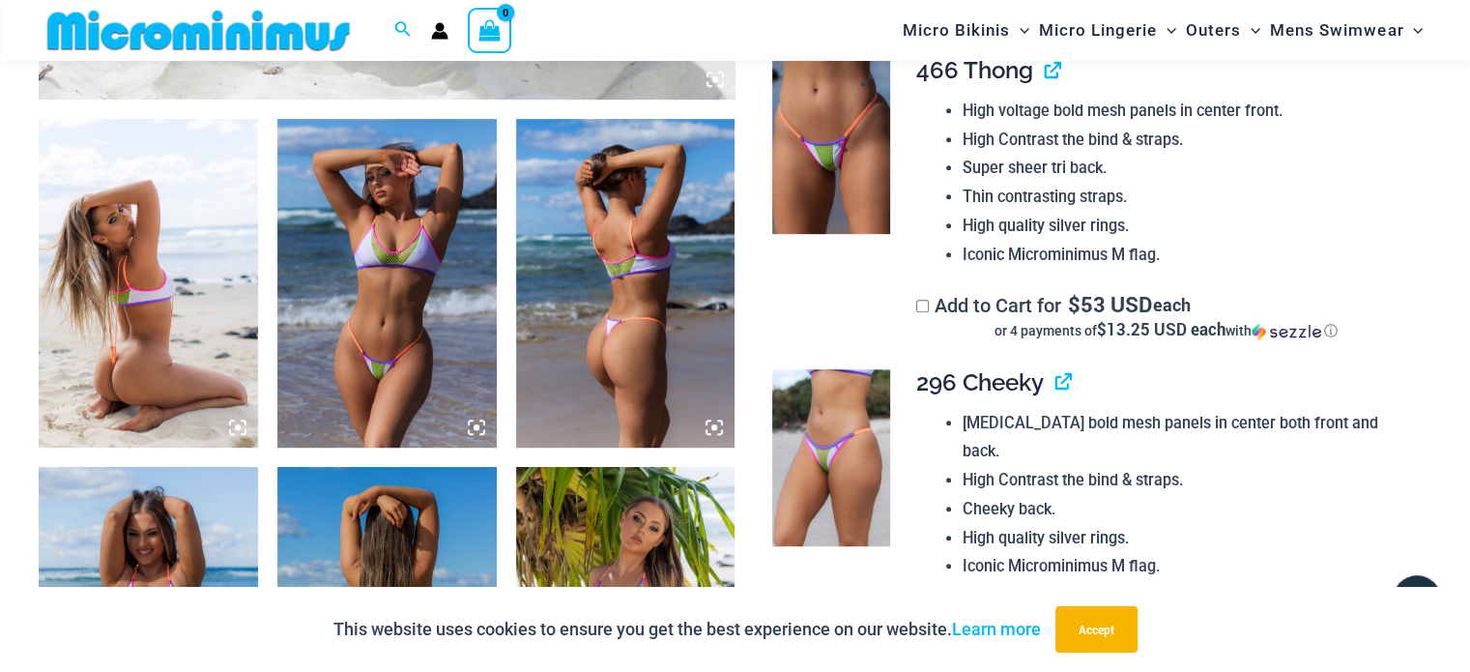
click at [808, 188] on img at bounding box center [831, 145] width 118 height 177
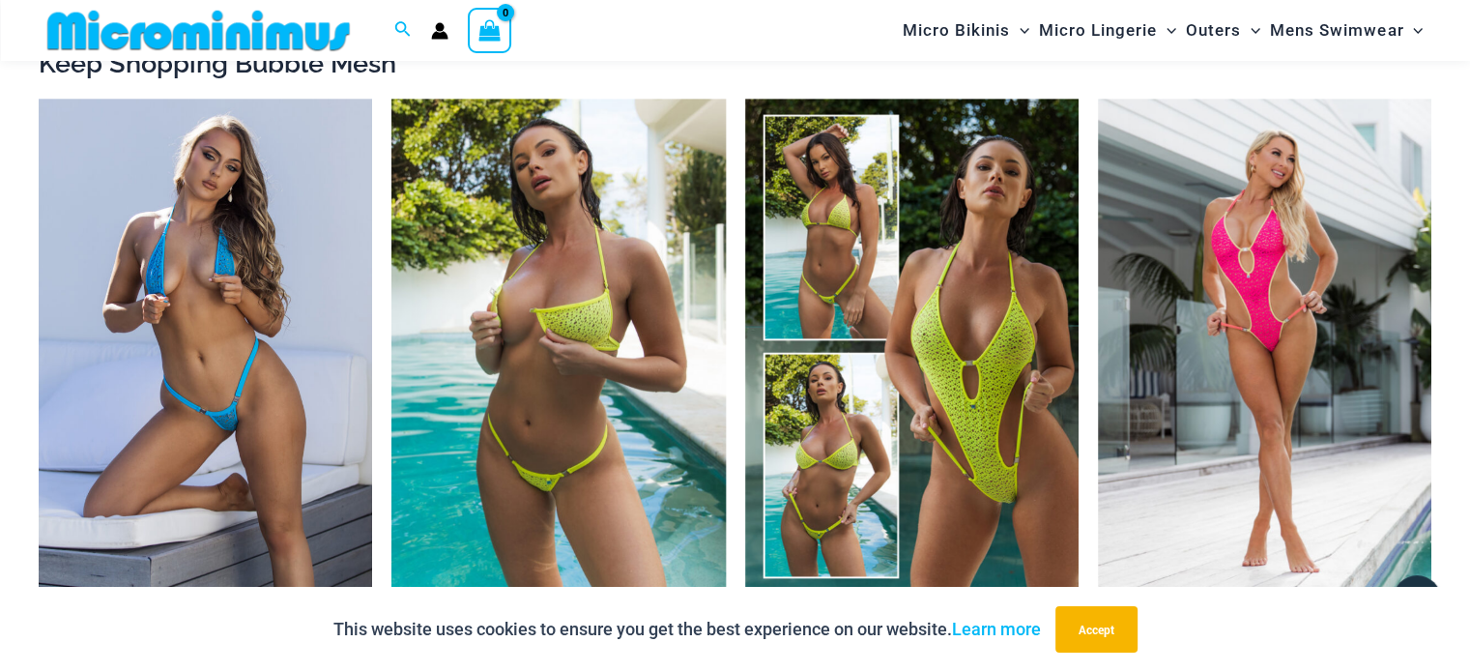
scroll to position [1933, 0]
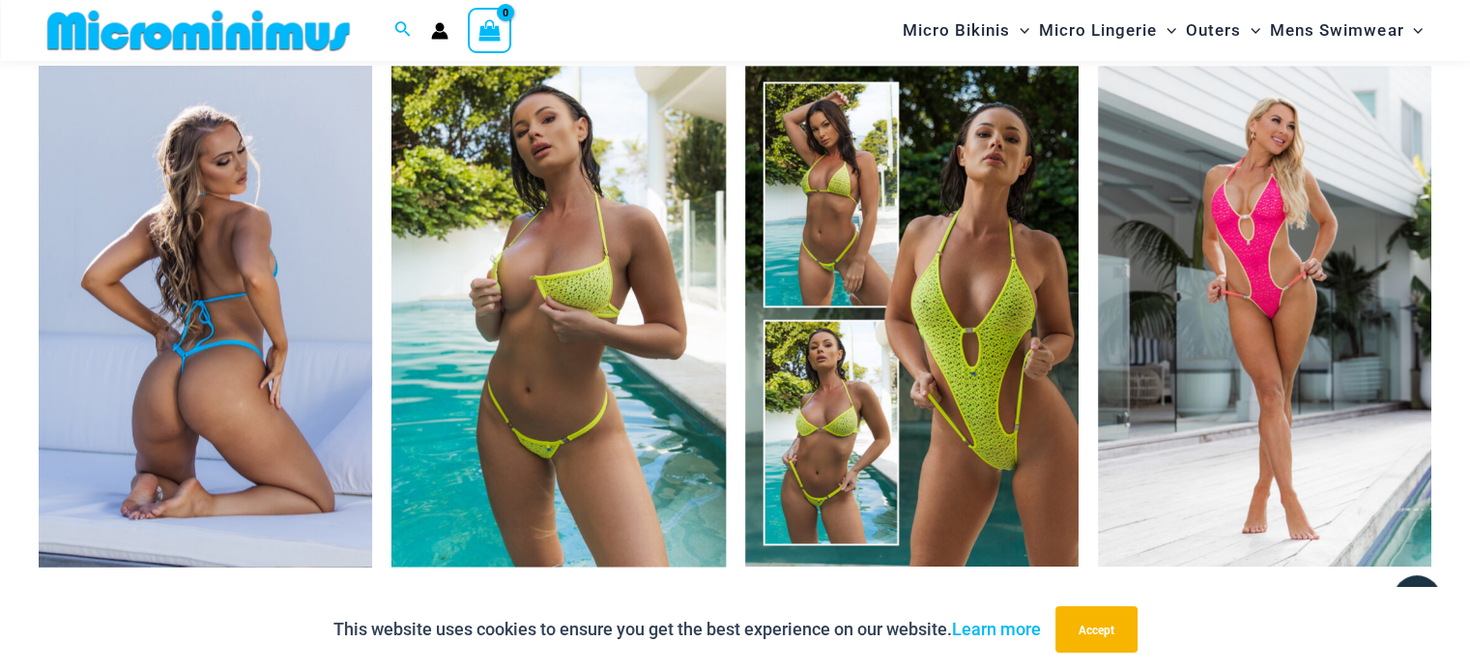
click at [231, 387] on img at bounding box center [205, 316] width 333 height 501
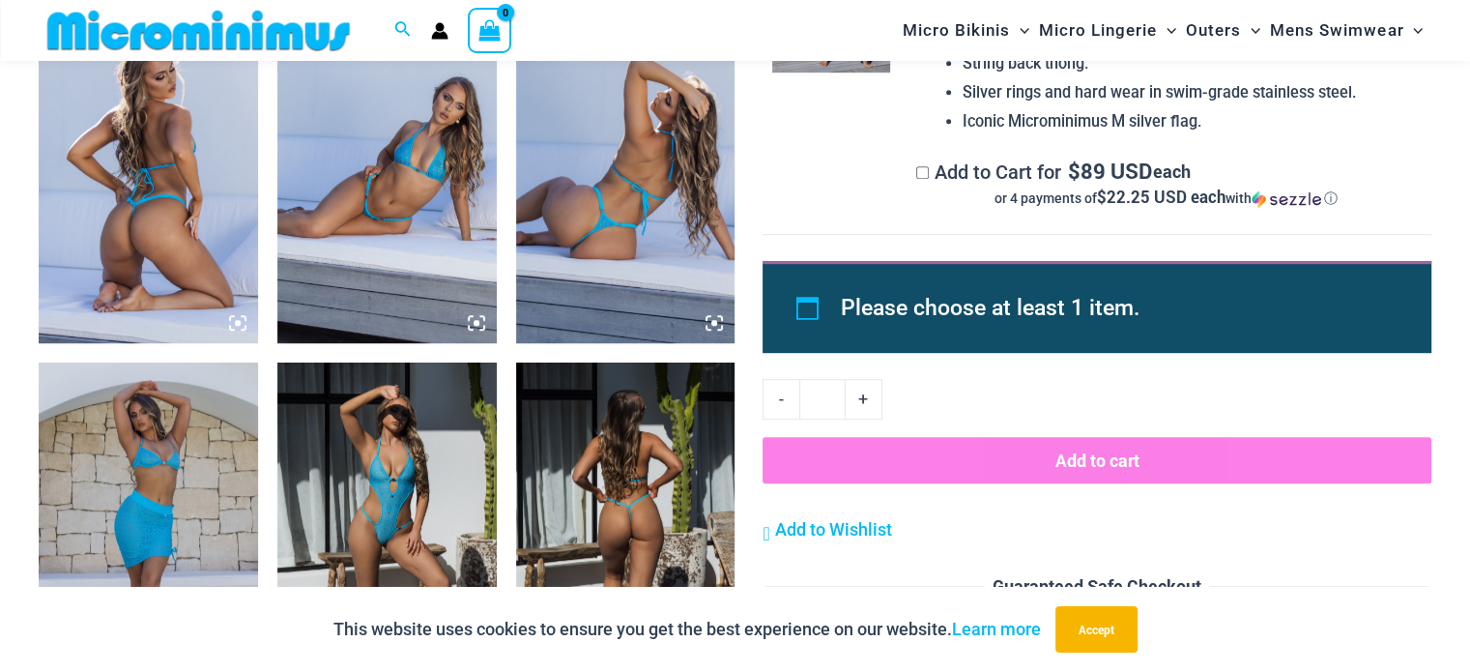
scroll to position [1431, 0]
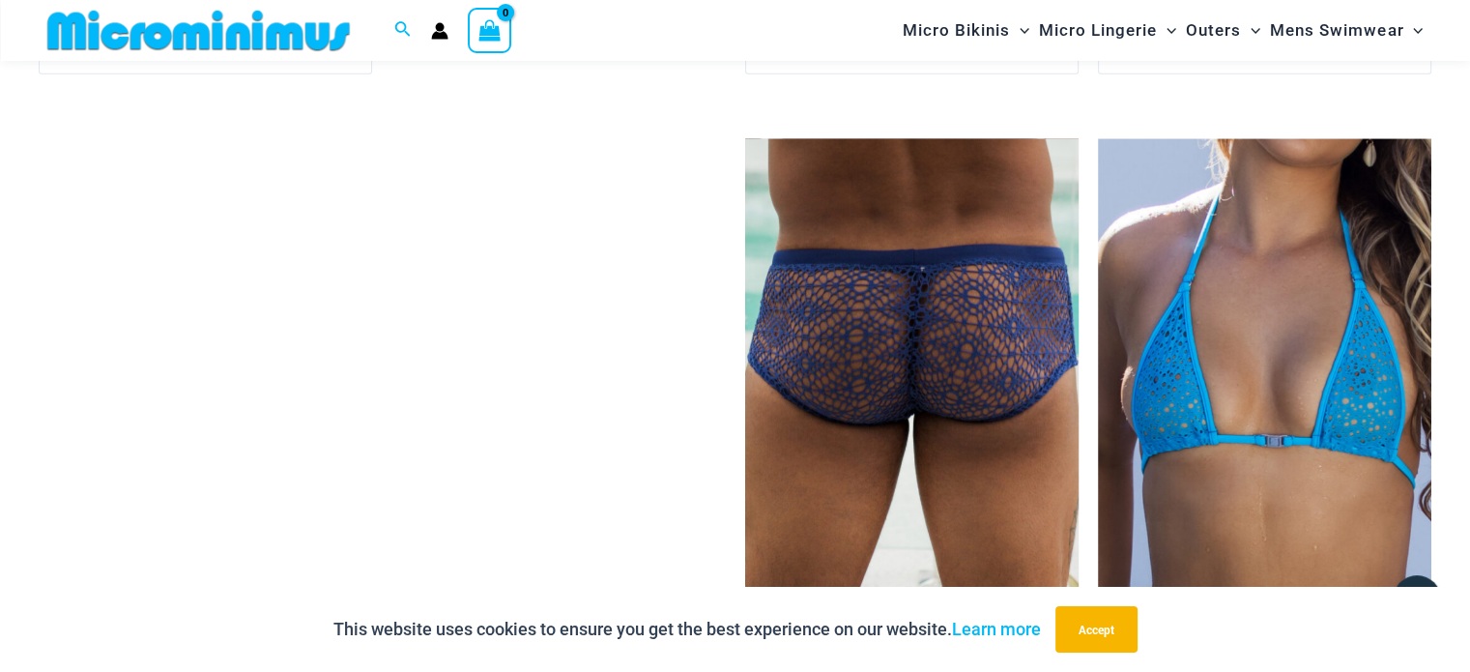
scroll to position [5316, 0]
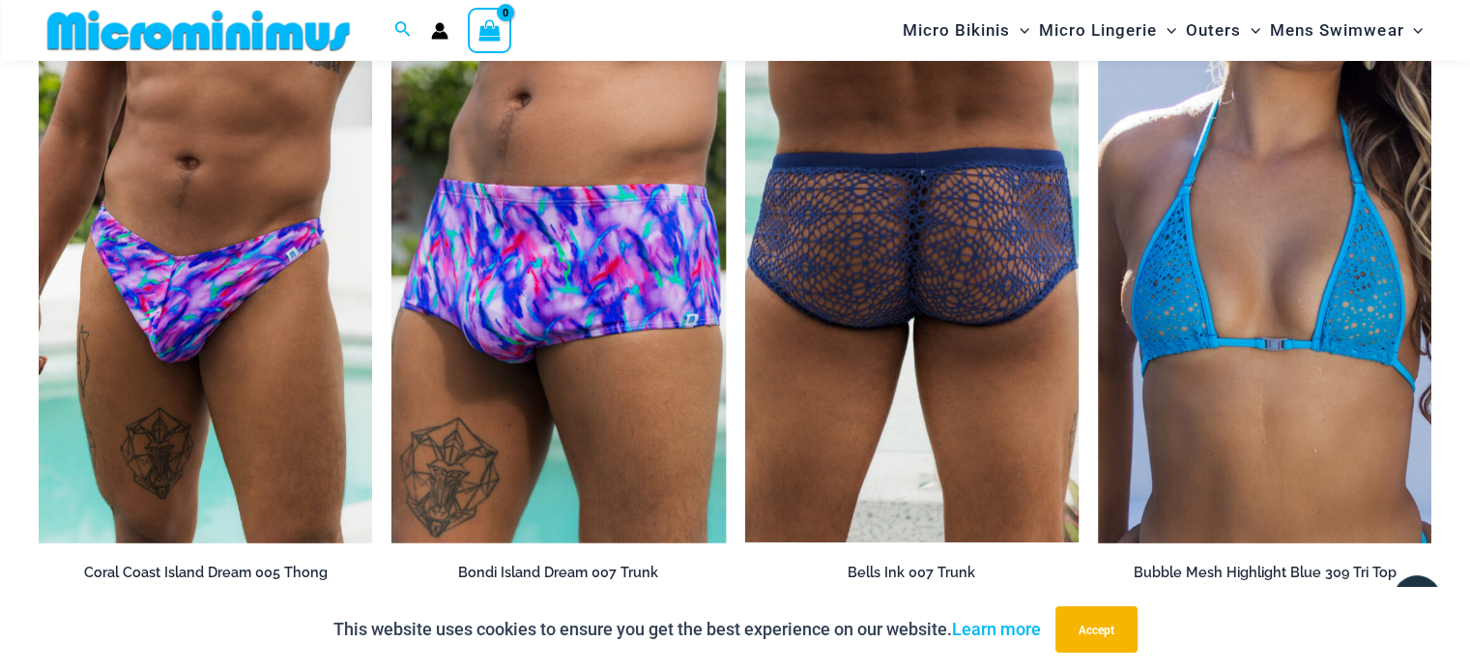
click at [903, 250] on img at bounding box center [911, 293] width 333 height 500
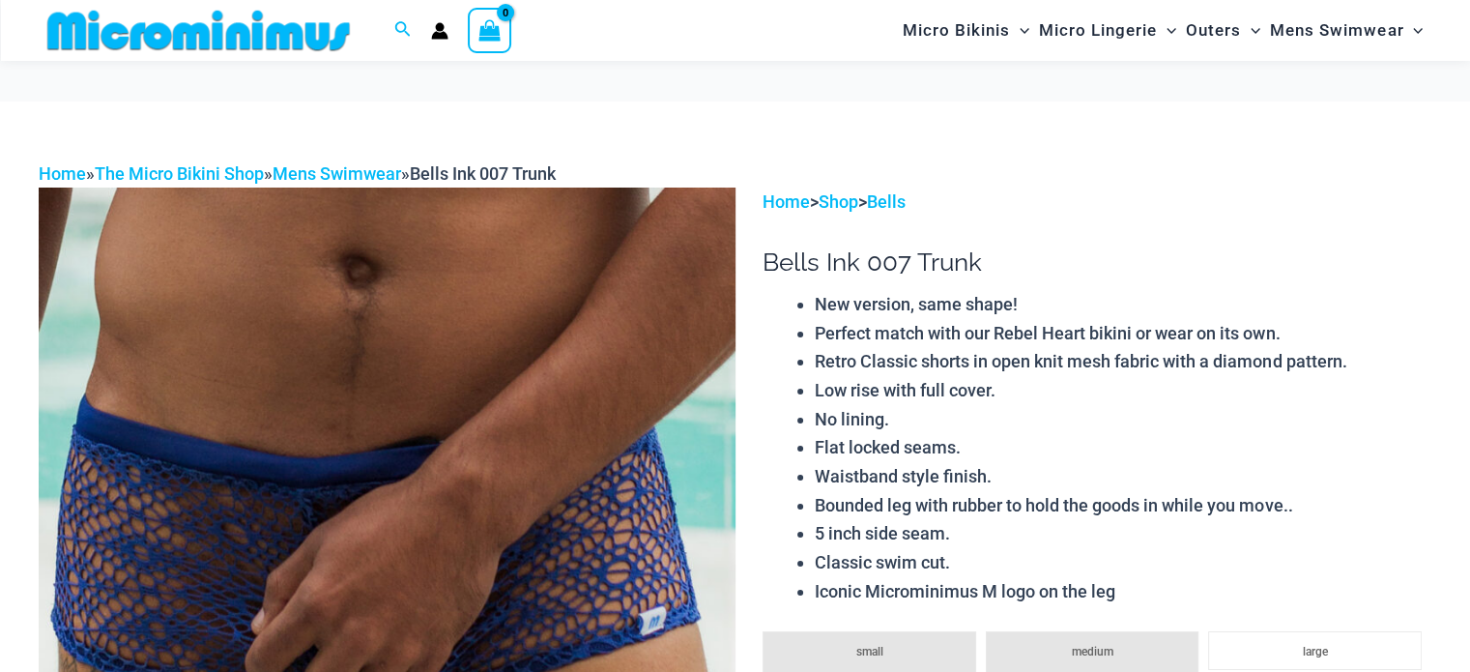
scroll to position [177, 0]
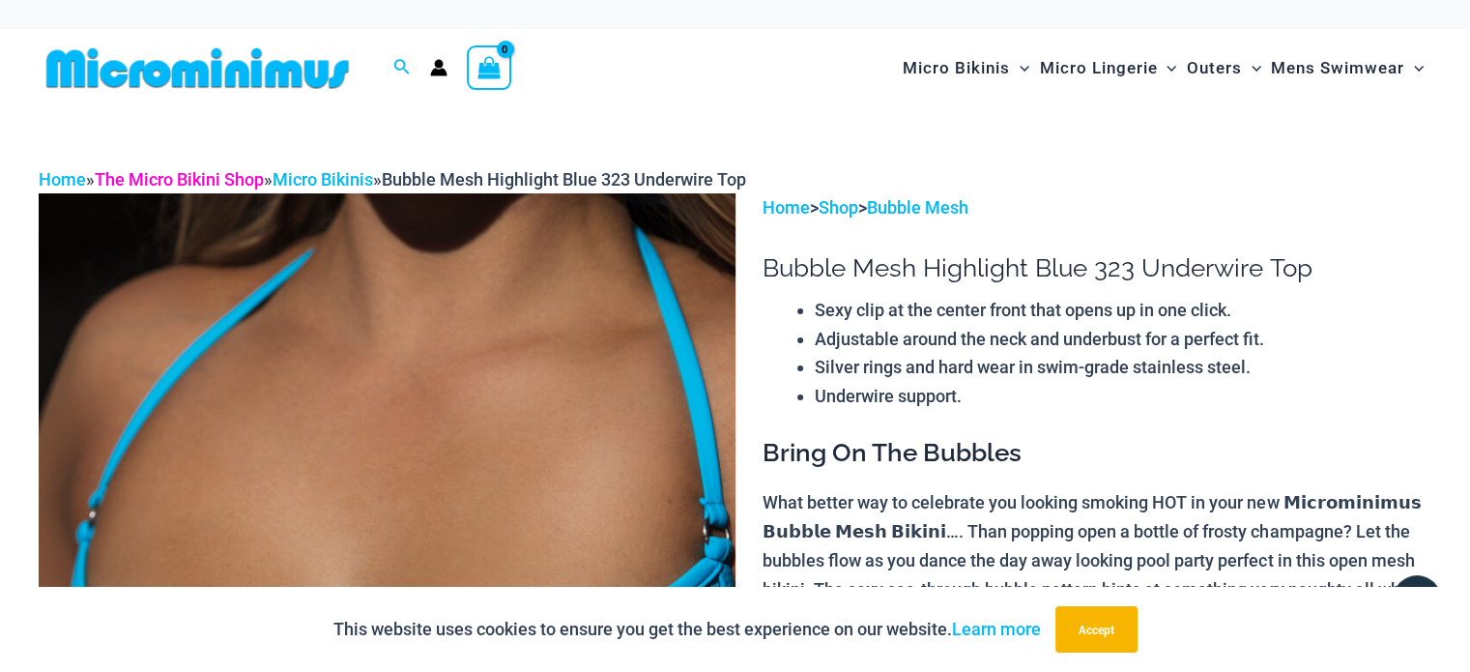
click at [174, 174] on link "The Micro Bikini Shop" at bounding box center [179, 179] width 169 height 20
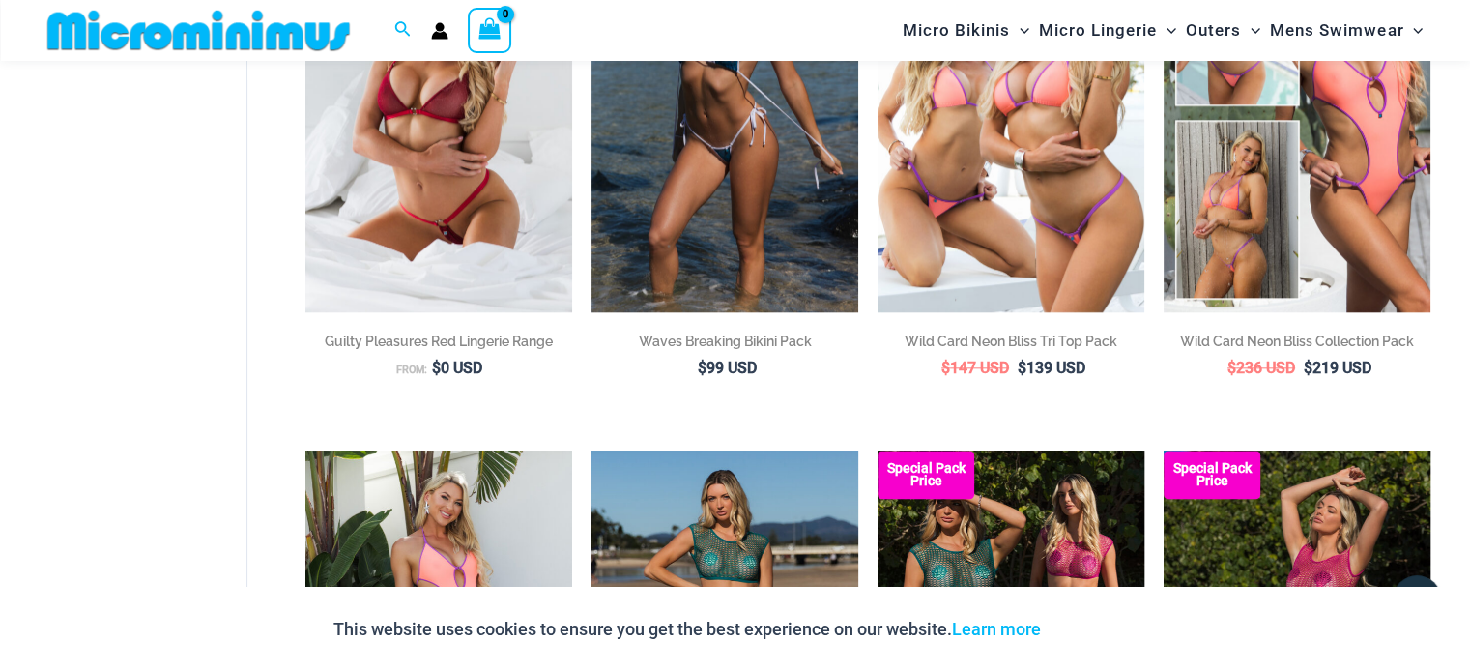
scroll to position [2013, 0]
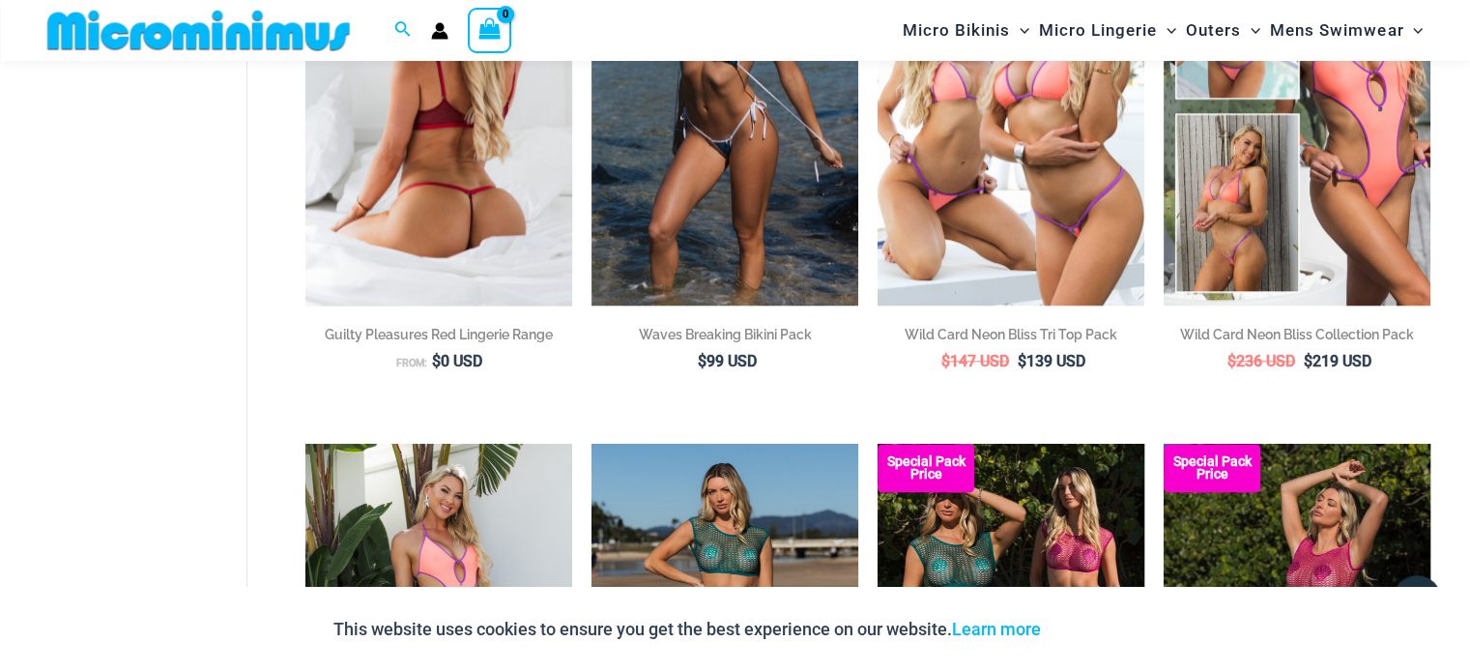
click at [429, 185] on img at bounding box center [438, 105] width 267 height 400
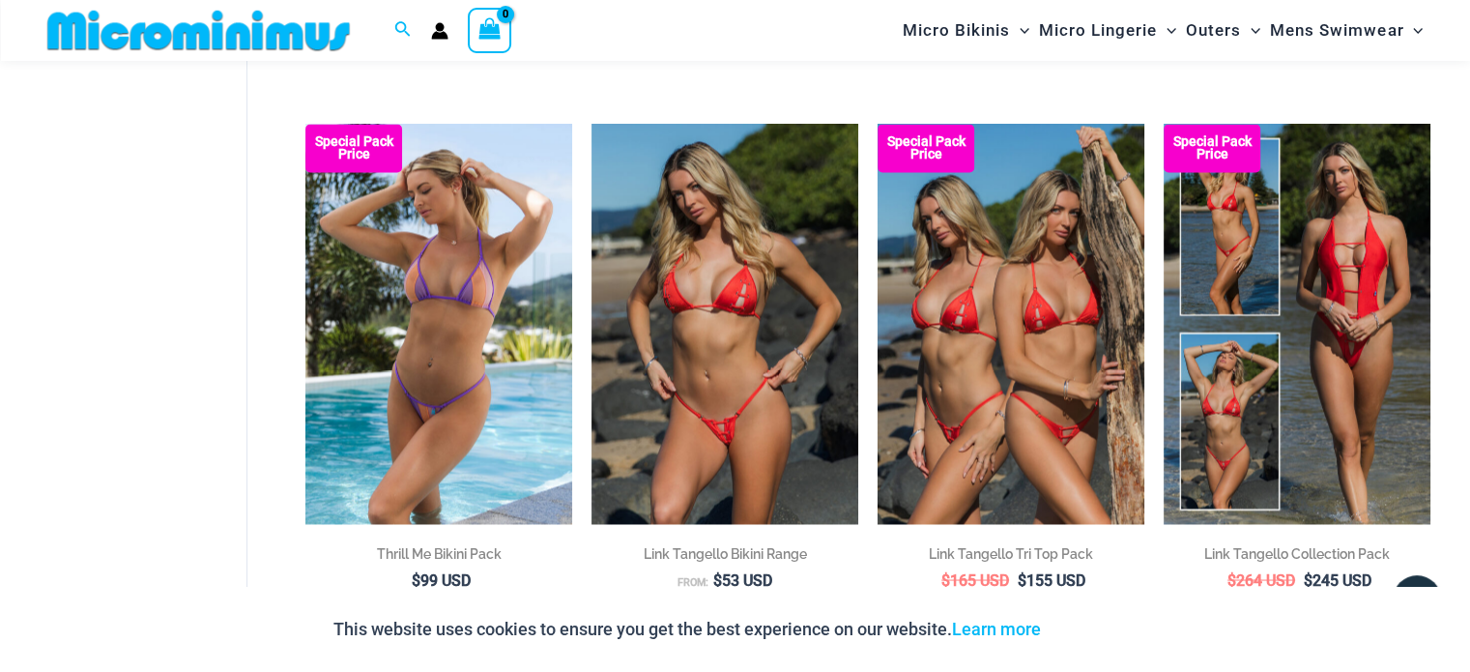
scroll to position [3435, 0]
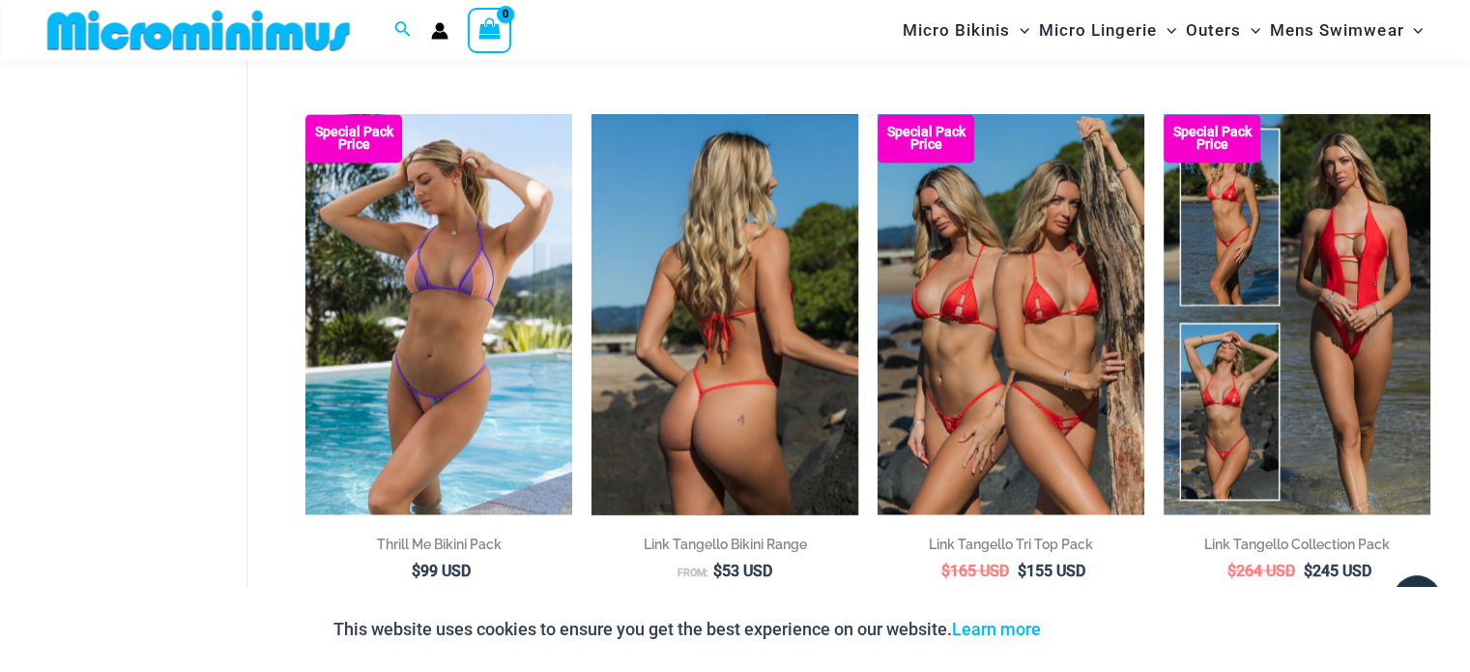
click at [692, 378] on img at bounding box center [725, 314] width 267 height 400
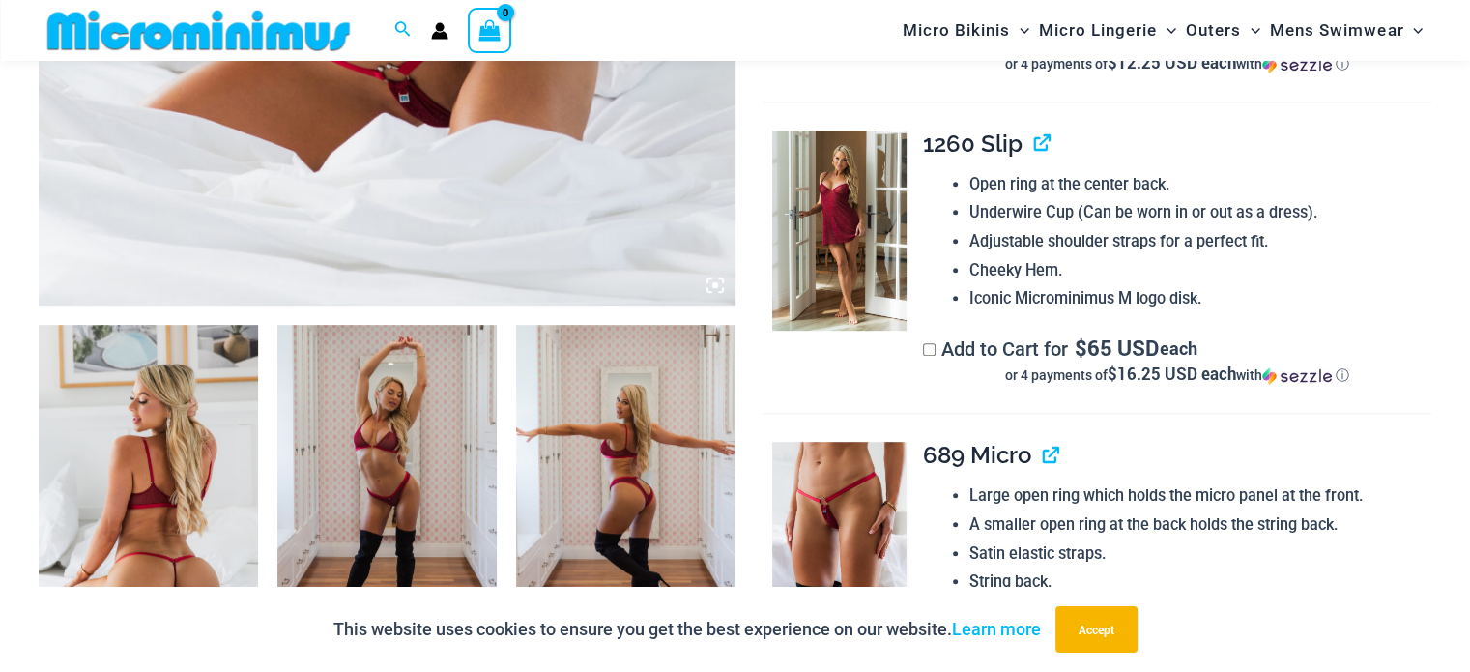
scroll to position [949, 0]
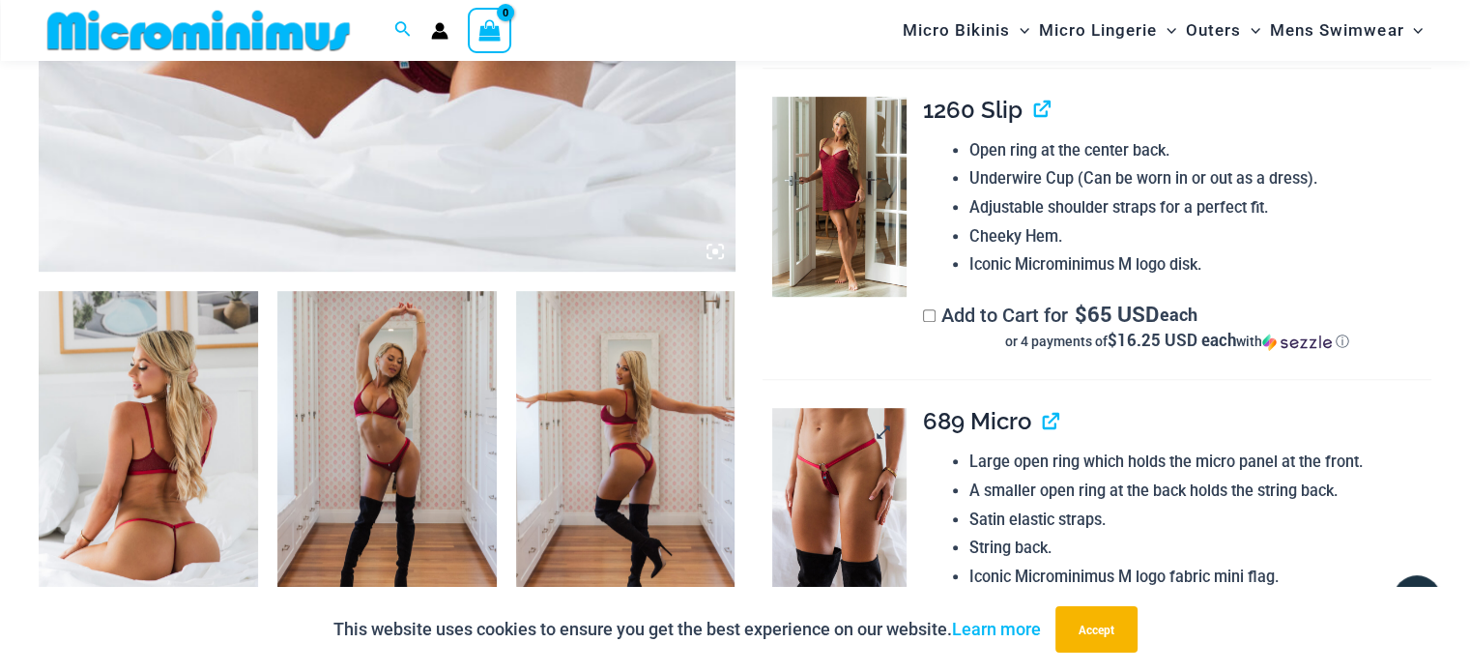
click at [834, 498] on img at bounding box center [838, 508] width 133 height 200
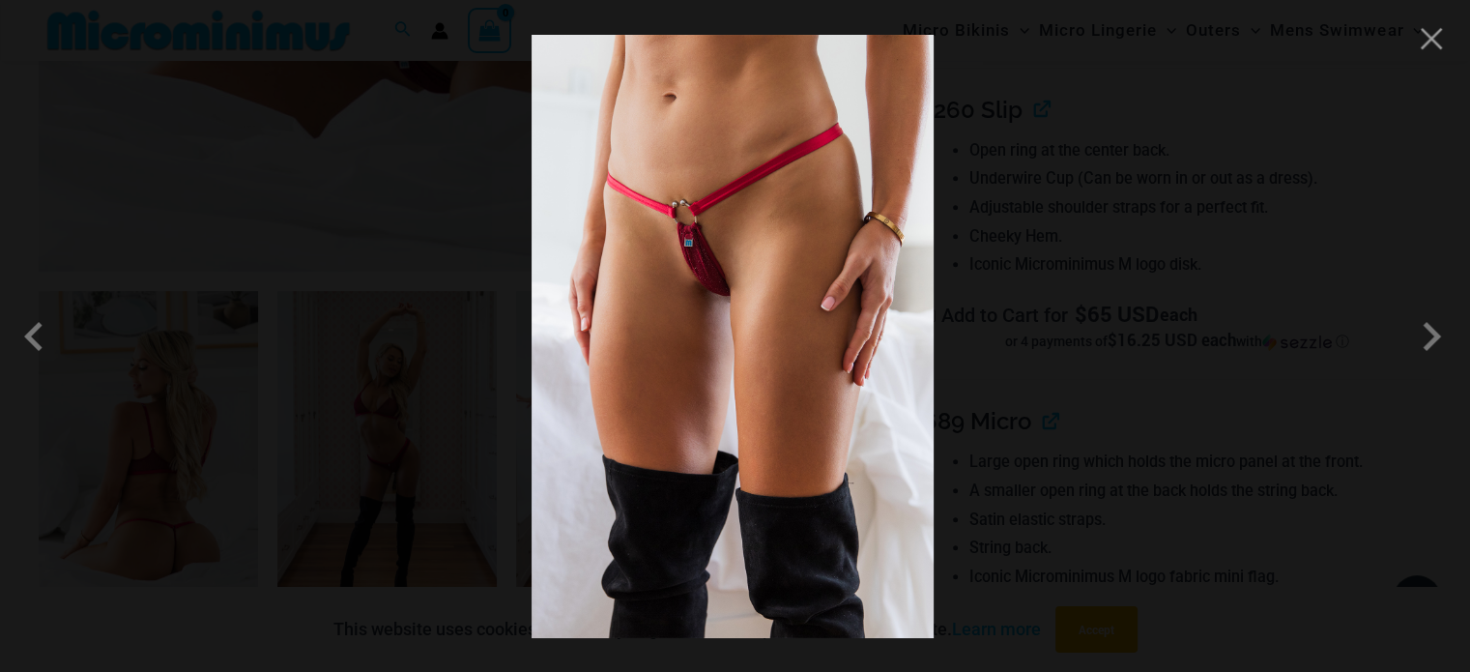
click at [723, 291] on img at bounding box center [733, 336] width 402 height 603
click at [1434, 42] on button "Close" at bounding box center [1431, 38] width 29 height 29
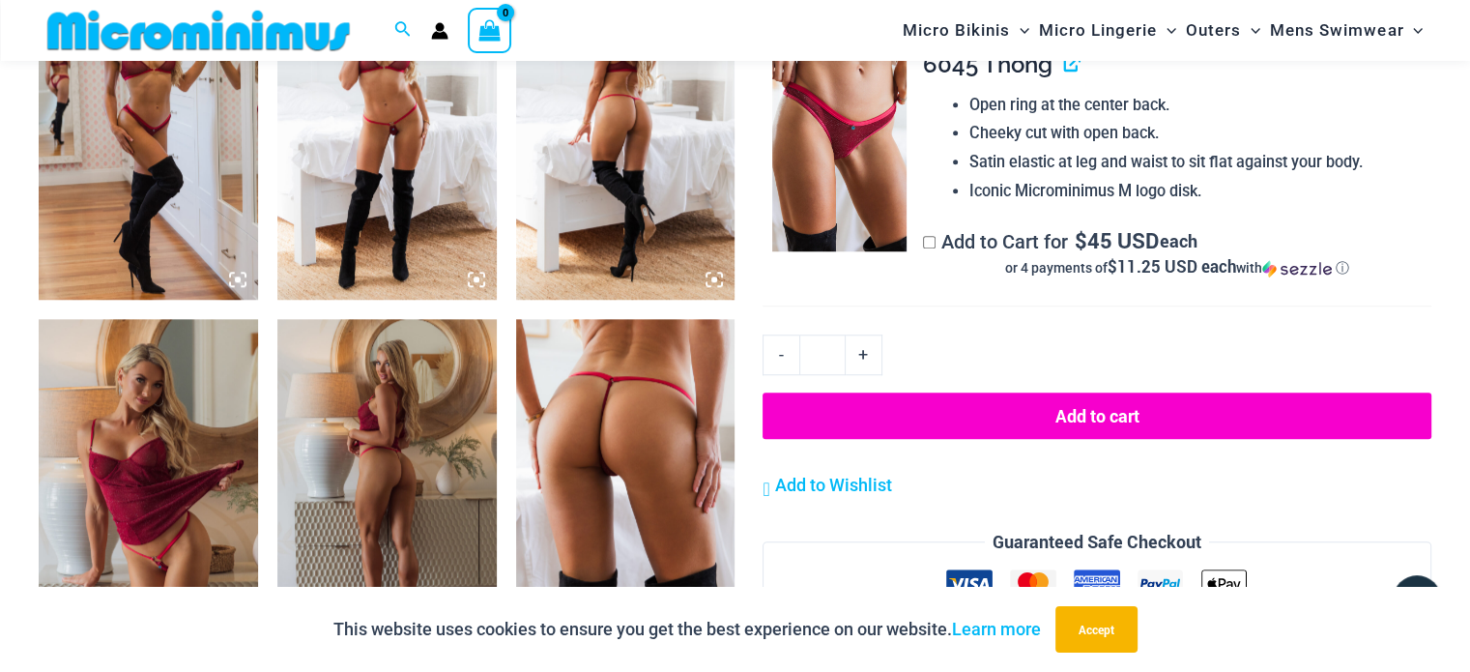
scroll to position [1722, 0]
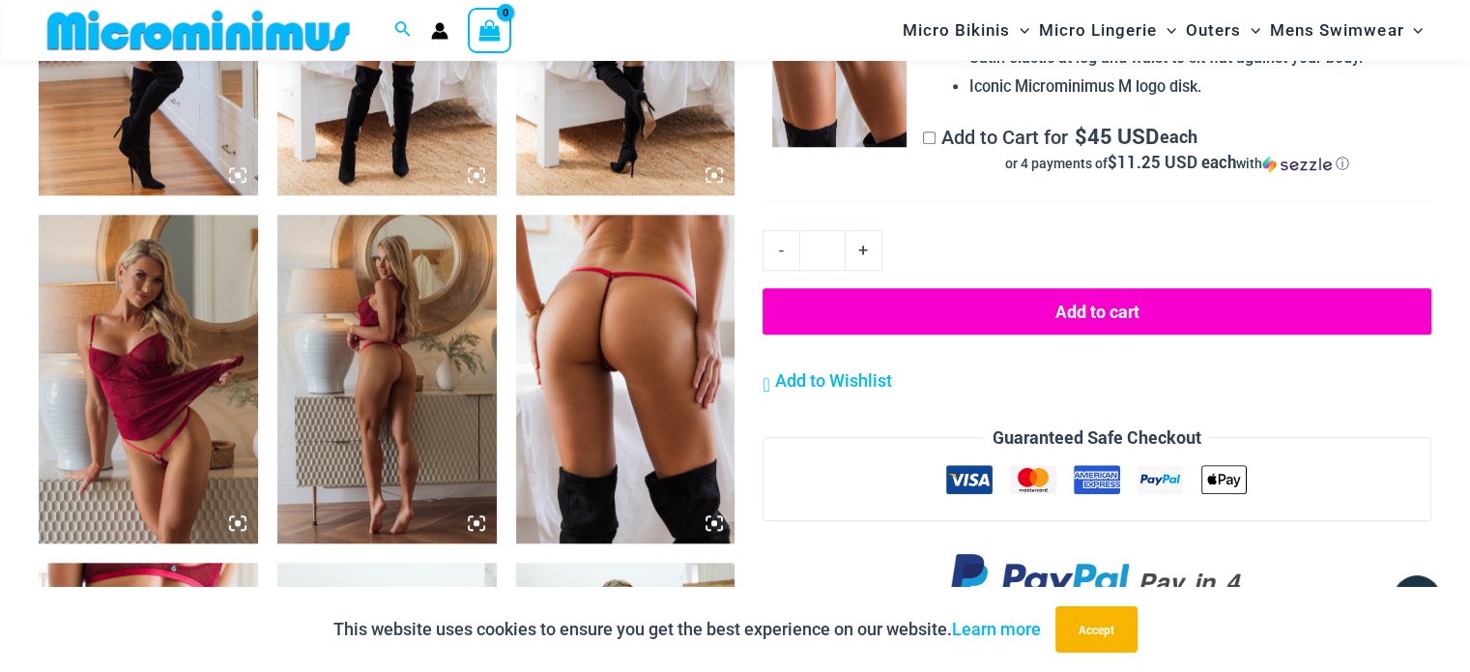
click at [238, 522] on icon at bounding box center [238, 523] width 6 height 6
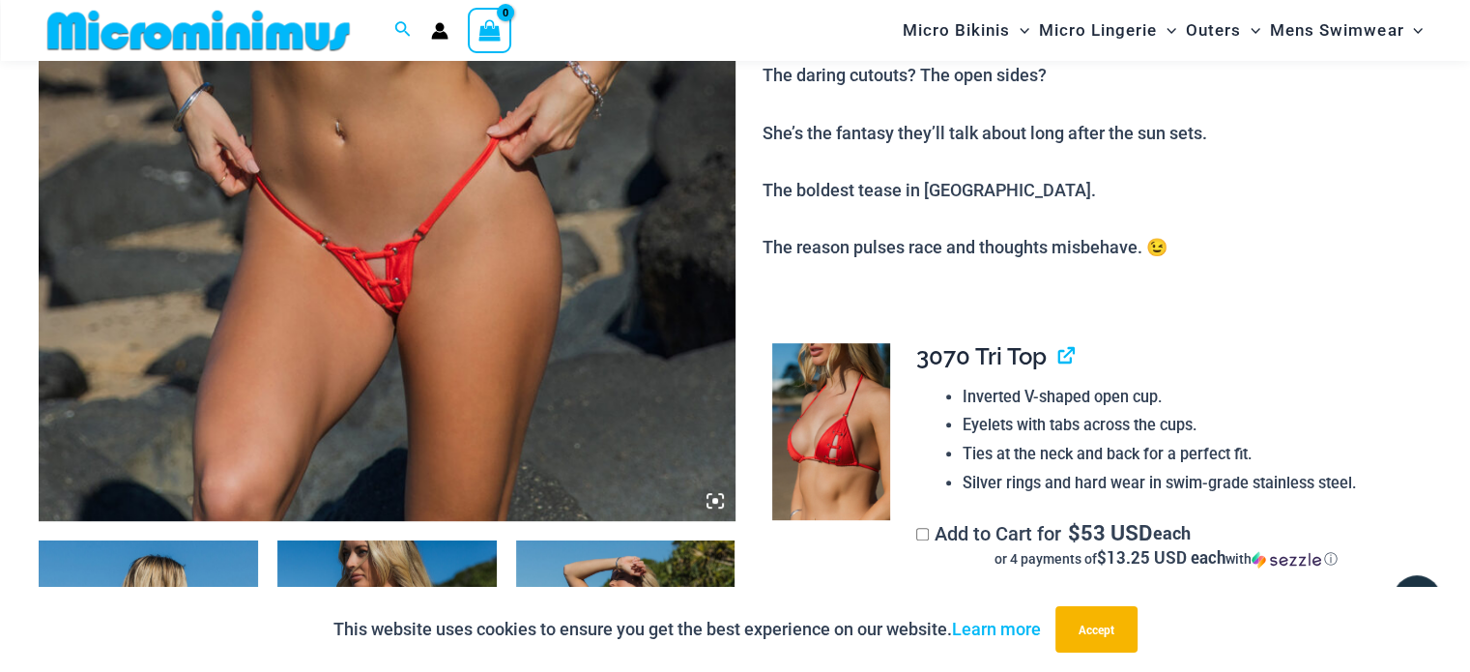
scroll to position [667, 0]
